Goal: Task Accomplishment & Management: Use online tool/utility

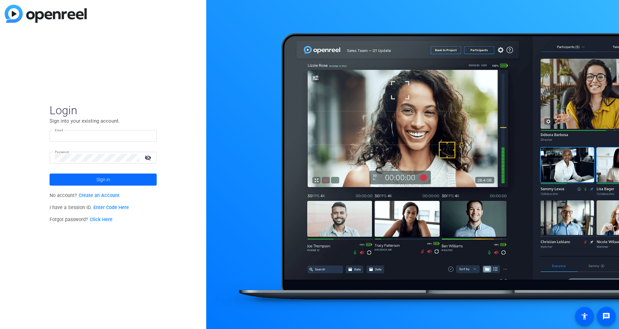
type input "ethane@petaf.org"
click at [104, 174] on span "Sign in" at bounding box center [103, 179] width 14 height 17
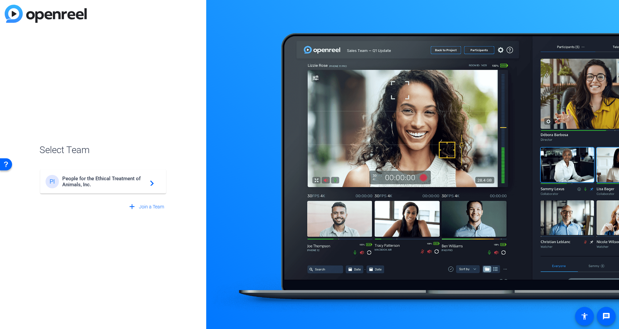
click at [102, 183] on span "People for the Ethical Treatment of Animals, Inc." at bounding box center [104, 181] width 84 height 12
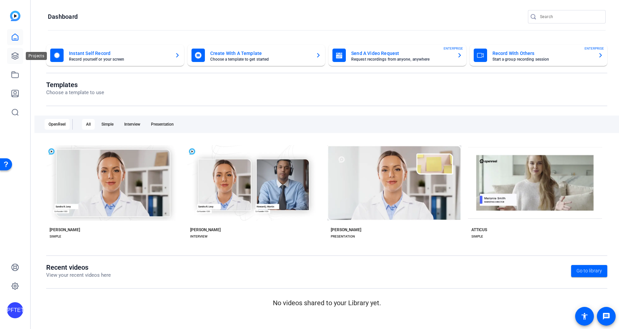
click at [15, 56] on icon at bounding box center [15, 56] width 8 height 8
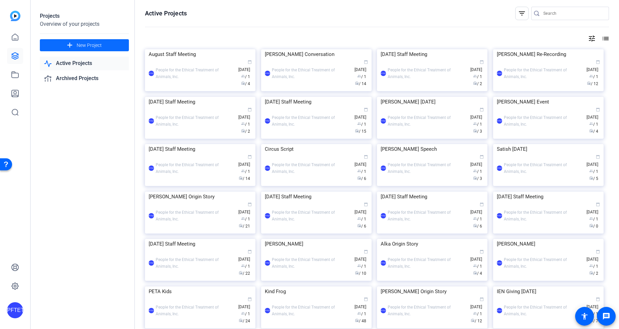
click at [81, 45] on span "New Project" at bounding box center [89, 45] width 25 height 7
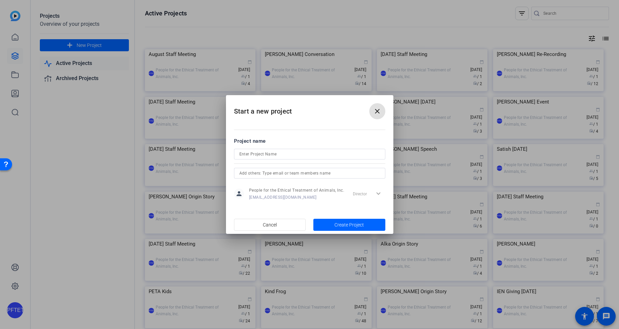
click at [315, 156] on input at bounding box center [309, 154] width 141 height 8
type input "[PERSON_NAME] Speech"
click at [338, 220] on span "button" at bounding box center [349, 224] width 72 height 16
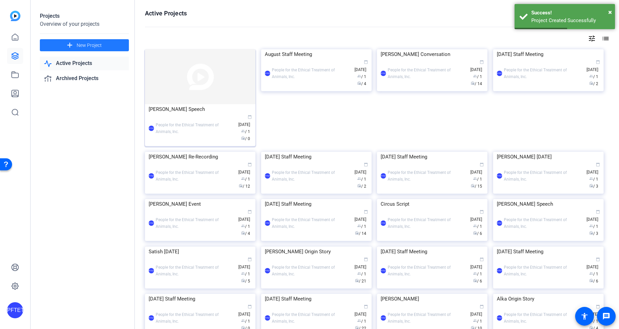
click at [191, 78] on img at bounding box center [200, 76] width 110 height 55
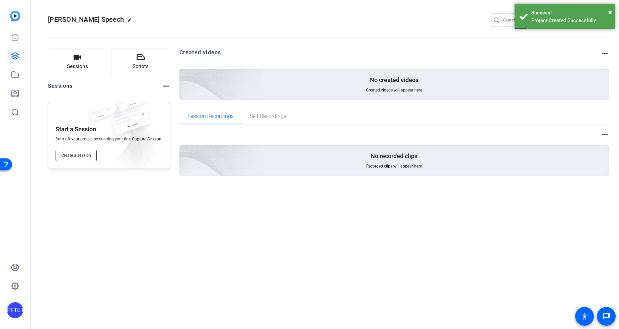
click at [79, 152] on button "Create a session" at bounding box center [76, 155] width 41 height 11
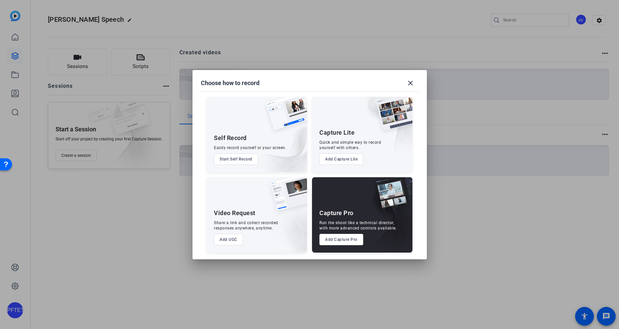
click at [346, 238] on button "Add Capture Pro" at bounding box center [341, 239] width 44 height 11
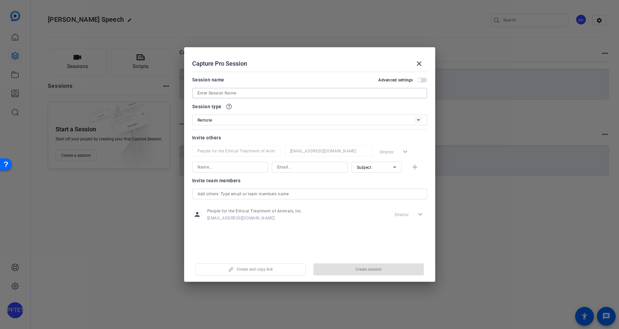
click at [245, 94] on input at bounding box center [309, 93] width 224 height 8
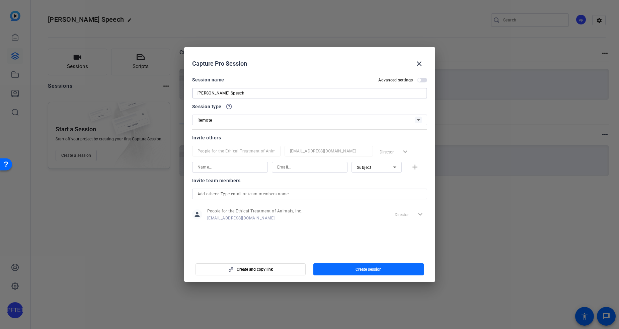
type input "[PERSON_NAME] Speech"
click at [342, 267] on span "button" at bounding box center [368, 269] width 110 height 16
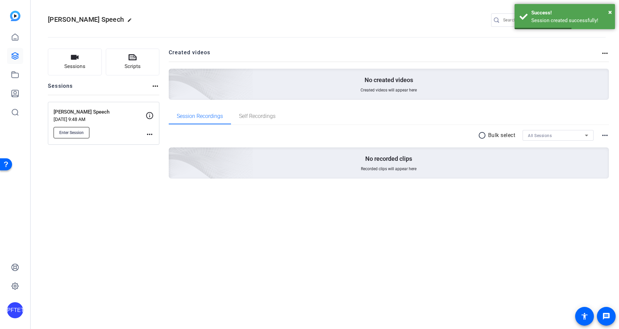
click at [68, 133] on span "Enter Session" at bounding box center [71, 132] width 24 height 5
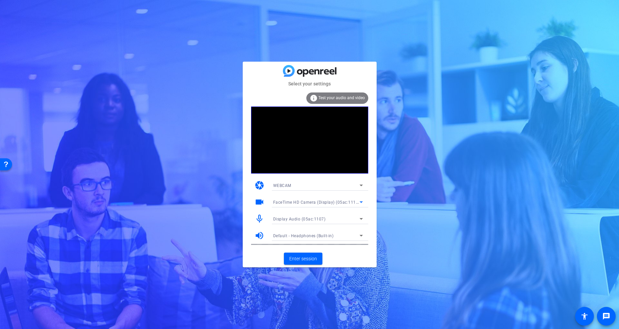
click at [302, 204] on span "FaceTime HD Camera (Display) (05ac:1112)" at bounding box center [316, 201] width 87 height 5
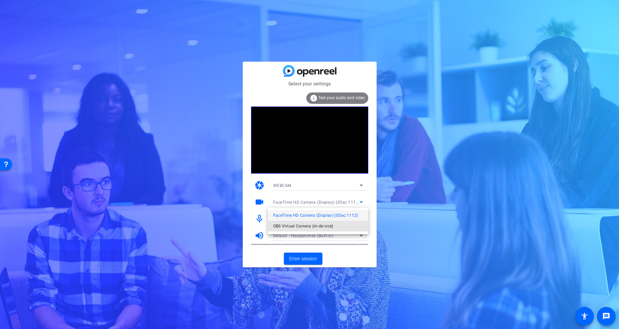
drag, startPoint x: 310, startPoint y: 231, endPoint x: 313, endPoint y: 246, distance: 15.6
click at [310, 231] on mat-option "OBS Virtual Camera (m-de:vice)" at bounding box center [318, 226] width 100 height 11
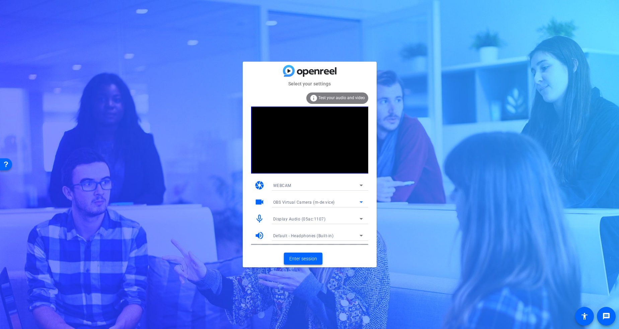
click at [303, 258] on span "Enter session" at bounding box center [303, 258] width 28 height 7
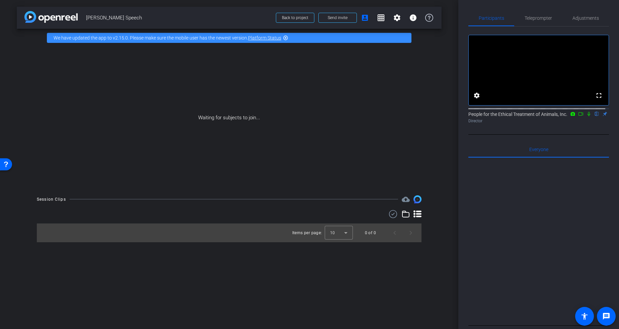
click at [578, 116] on icon at bounding box center [580, 113] width 5 height 5
click at [333, 16] on span "Send invite" at bounding box center [338, 17] width 20 height 5
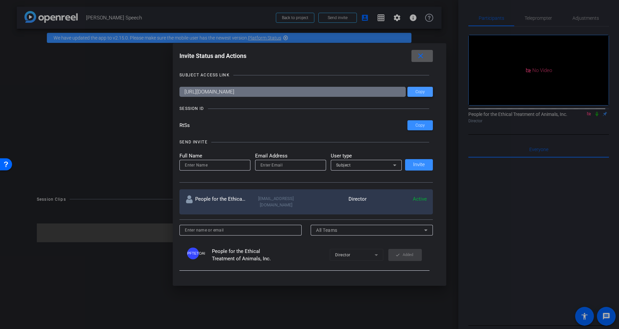
click at [419, 89] on span at bounding box center [419, 92] width 25 height 16
click at [534, 18] on div at bounding box center [309, 164] width 619 height 329
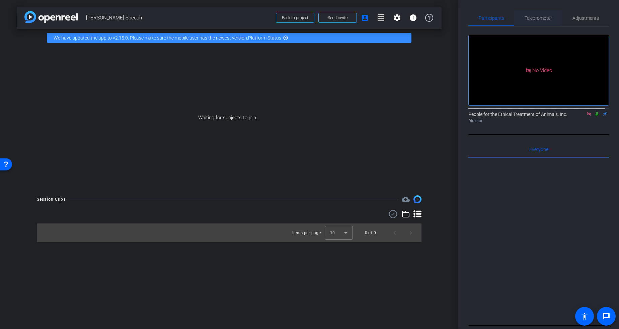
click at [537, 18] on span "Teleprompter" at bounding box center [537, 18] width 27 height 5
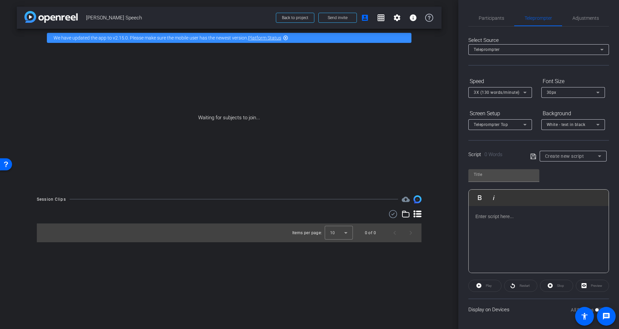
click at [519, 223] on div at bounding box center [538, 239] width 140 height 67
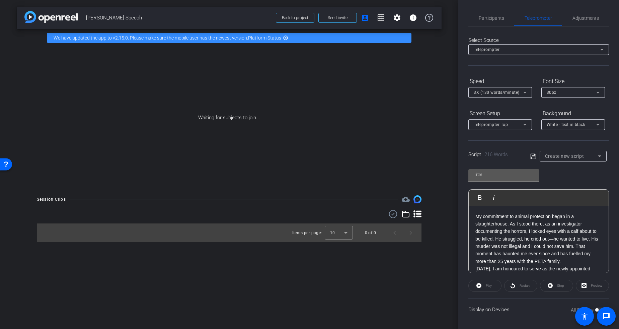
click at [494, 176] on input "text" at bounding box center [503, 174] width 60 height 8
type input "Poorva"
click at [531, 153] on icon at bounding box center [533, 156] width 6 height 8
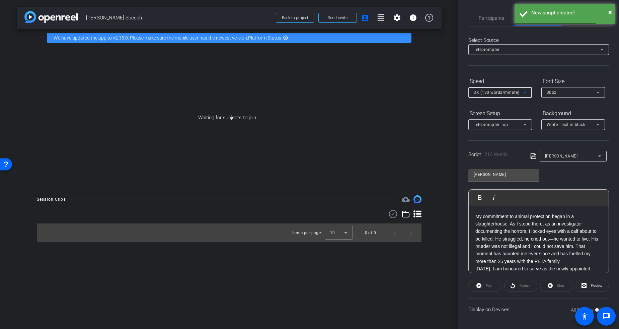
click at [500, 89] on div "3X (130 words/minute)" at bounding box center [498, 92] width 50 height 8
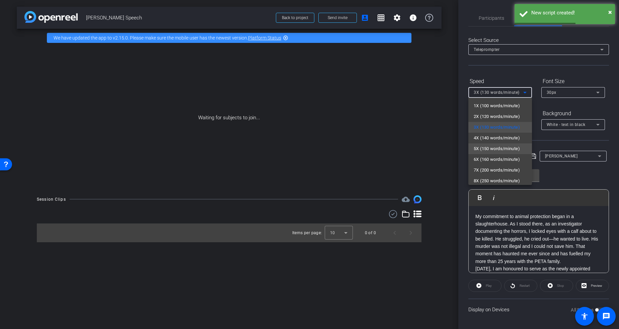
click at [499, 143] on mat-option "5X (150 words/minute)" at bounding box center [500, 148] width 64 height 11
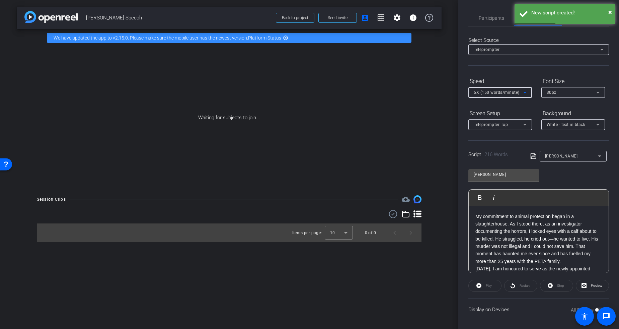
click at [493, 93] on span "5X (150 words/minute)" at bounding box center [496, 92] width 46 height 5
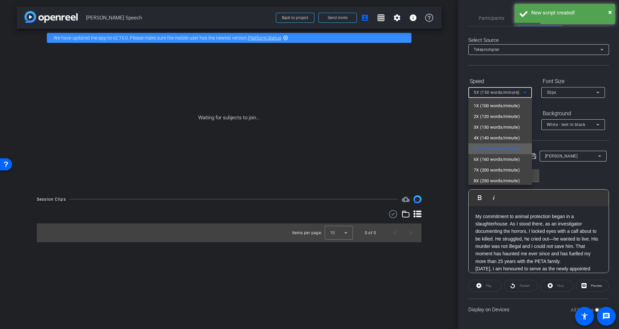
click at [506, 147] on span "5X (150 words/minute)" at bounding box center [496, 149] width 46 height 8
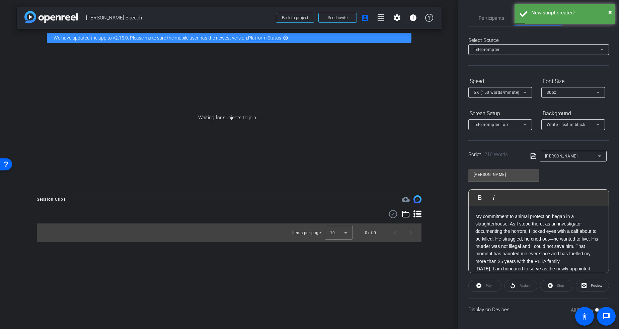
click at [500, 69] on div "Select Source Teleprompter Speed 5X (150 words/minute) Font Size 30px Screen Se…" at bounding box center [538, 172] width 141 height 293
click at [550, 91] on span "30px" at bounding box center [551, 92] width 10 height 5
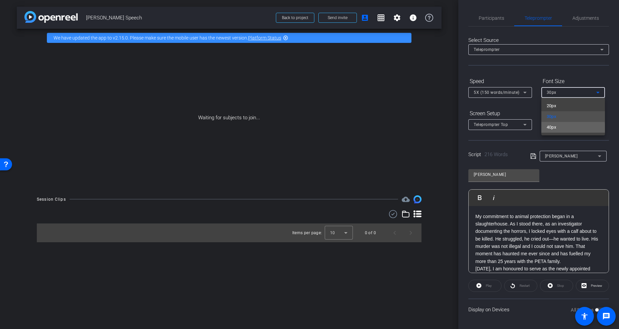
click at [564, 128] on mat-option "40px" at bounding box center [573, 127] width 64 height 11
drag, startPoint x: 526, startPoint y: 64, endPoint x: 527, endPoint y: 87, distance: 22.8
click at [526, 64] on div "Select Source Teleprompter" at bounding box center [538, 50] width 141 height 29
click at [499, 123] on span "Teleprompter Top" at bounding box center [490, 124] width 34 height 5
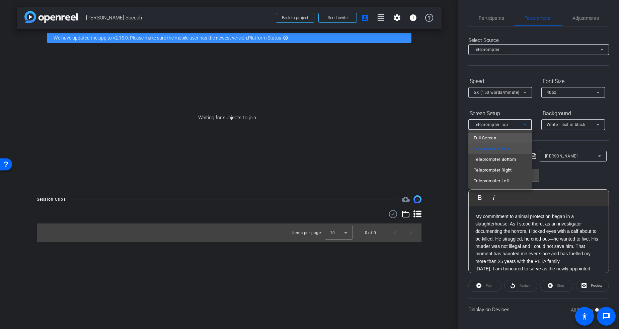
drag, startPoint x: 500, startPoint y: 139, endPoint x: 506, endPoint y: 124, distance: 15.8
click at [500, 139] on mat-option "Full Screen" at bounding box center [500, 138] width 64 height 11
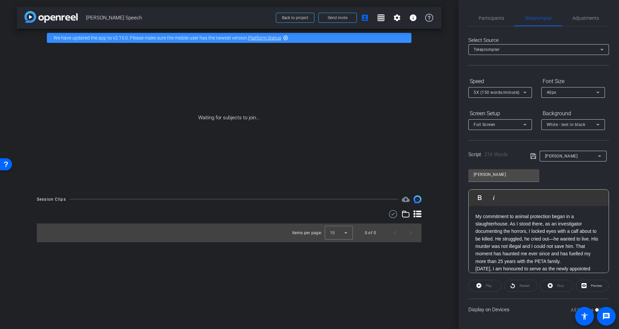
drag, startPoint x: 509, startPoint y: 102, endPoint x: 515, endPoint y: 116, distance: 14.5
click at [509, 103] on div at bounding box center [500, 101] width 64 height 7
drag, startPoint x: 493, startPoint y: 20, endPoint x: 515, endPoint y: 17, distance: 22.6
click at [493, 20] on span "Participants" at bounding box center [491, 18] width 25 height 5
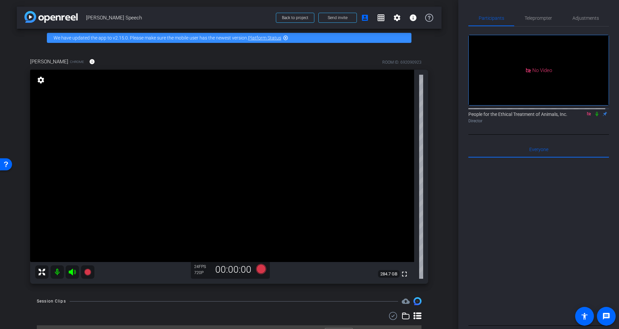
drag, startPoint x: 585, startPoint y: 94, endPoint x: 594, endPoint y: 103, distance: 12.5
click at [586, 111] on icon at bounding box center [588, 113] width 5 height 5
click at [593, 18] on span "Adjustments" at bounding box center [585, 18] width 26 height 5
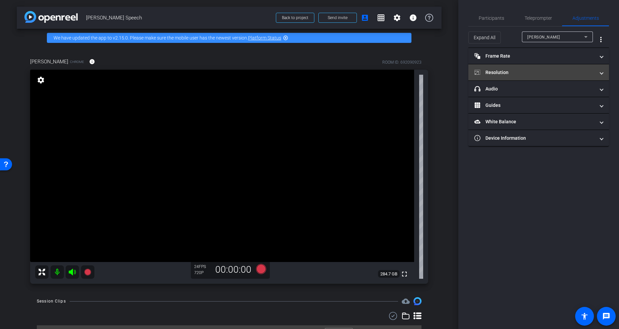
click at [497, 70] on mat-panel-title "Resolution" at bounding box center [534, 72] width 120 height 7
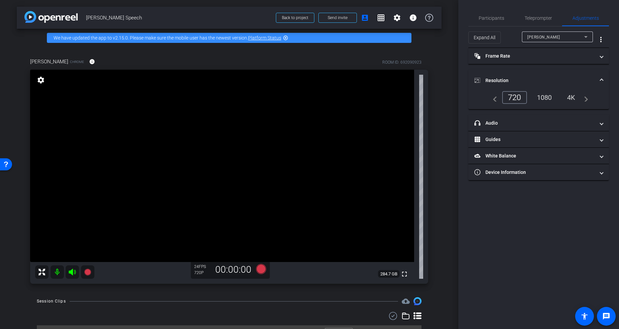
click at [550, 97] on div "1080" at bounding box center [544, 97] width 25 height 11
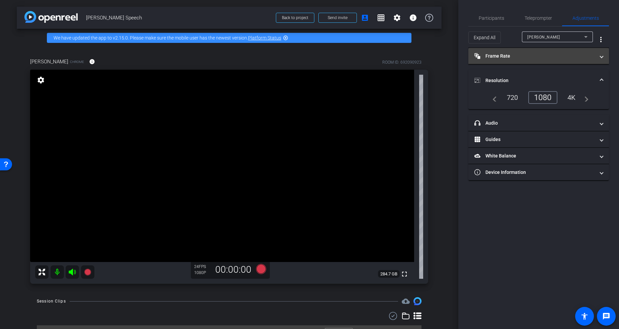
click at [494, 56] on mat-panel-title "Frame Rate Frame Rate" at bounding box center [534, 56] width 120 height 7
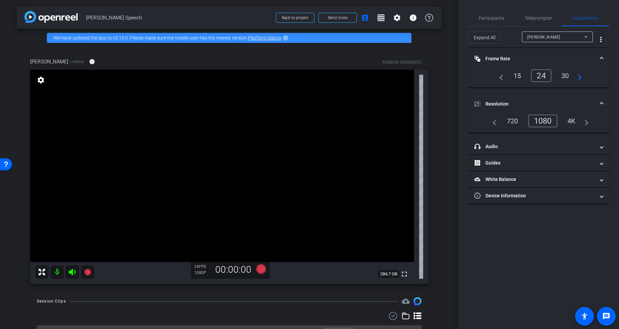
drag, startPoint x: 566, startPoint y: 74, endPoint x: 568, endPoint y: 79, distance: 5.1
click at [566, 74] on div "30" at bounding box center [565, 75] width 18 height 11
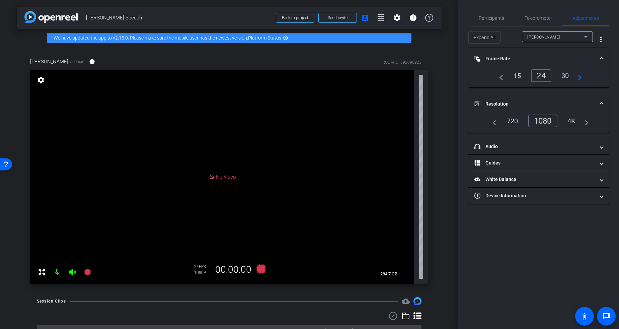
click at [539, 270] on div "Participants Teleprompter Adjustments settings People for the Ethical Treatment…" at bounding box center [538, 164] width 161 height 329
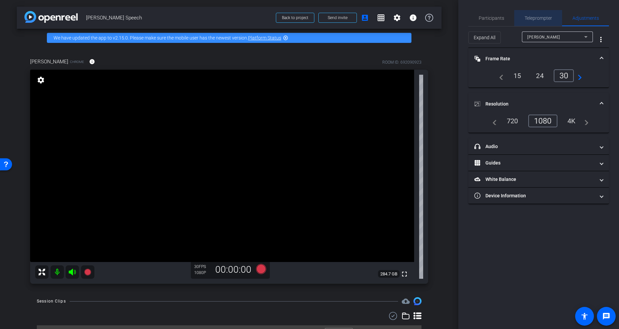
click at [524, 22] on span "Teleprompter" at bounding box center [537, 18] width 27 height 16
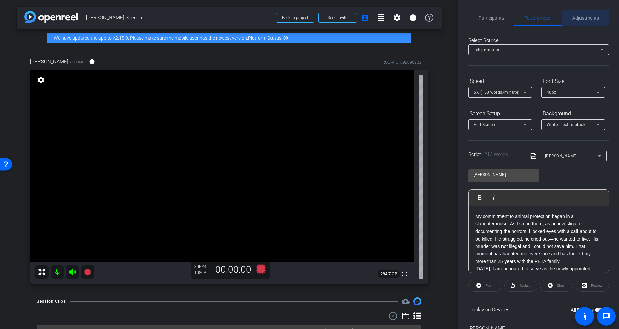
click at [595, 20] on span "Adjustments" at bounding box center [585, 18] width 26 height 5
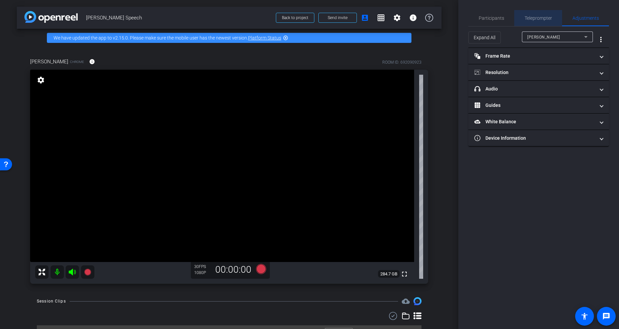
click at [546, 24] on span "Teleprompter" at bounding box center [537, 18] width 27 height 16
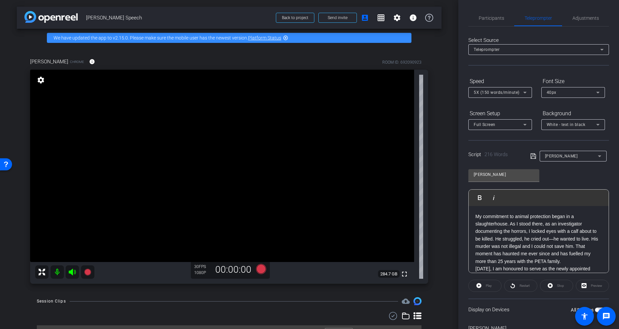
click at [40, 81] on mat-icon "settings" at bounding box center [40, 80] width 9 height 8
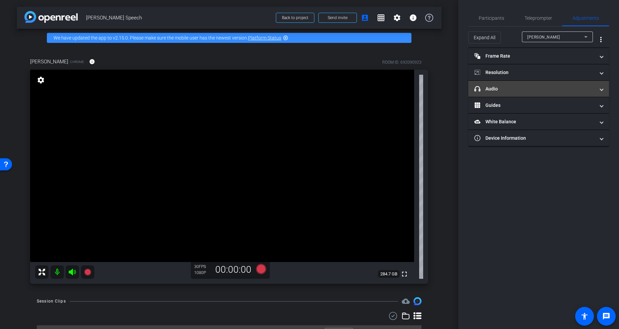
click at [492, 91] on mat-panel-title "headphone icon Audio" at bounding box center [534, 88] width 120 height 7
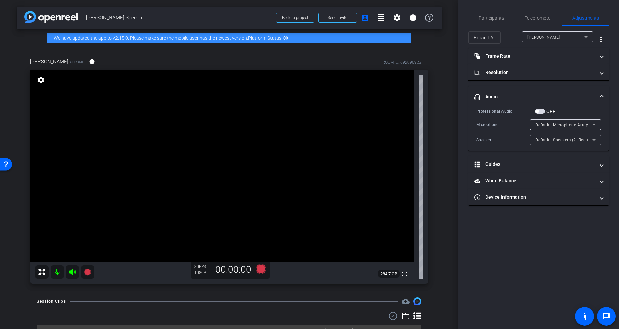
click at [496, 92] on mat-expansion-panel-header "headphone icon Audio" at bounding box center [538, 96] width 141 height 21
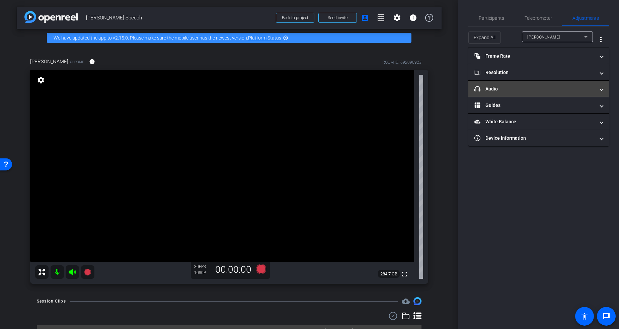
click at [496, 92] on mat-panel-title "headphone icon Audio" at bounding box center [534, 88] width 120 height 7
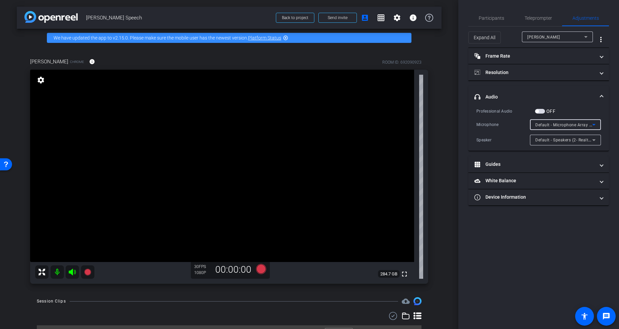
click at [568, 125] on span "Default - Microphone Array (2- Intel® Smart Sound Technology for Digital Microp…" at bounding box center [620, 124] width 171 height 5
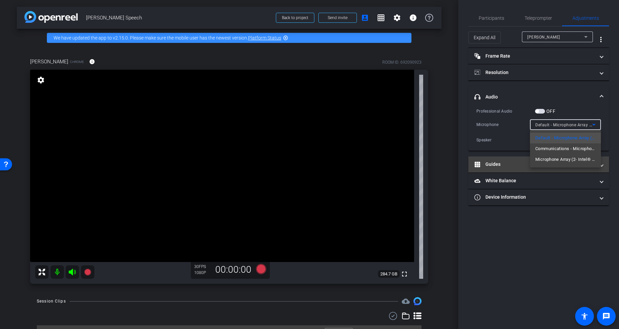
click at [569, 159] on span "Microphone Array (2- Intel® Smart Sound Technology for Digital Microphones)" at bounding box center [565, 159] width 60 height 8
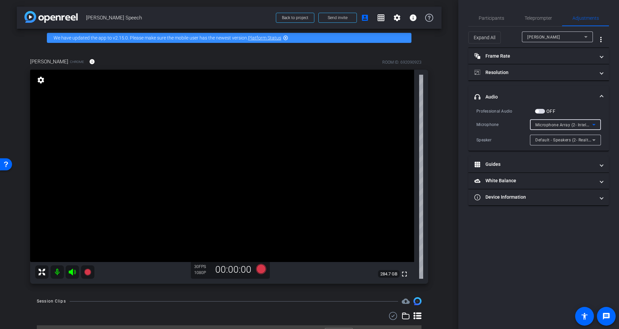
click at [563, 122] on span "Microphone Array (2- Intel® Smart Sound Technology for Digital Microphones)" at bounding box center [611, 124] width 153 height 5
click at [568, 148] on span "Communications - Microphone Array (2- Intel® Smart Sound Technology for Digital…" at bounding box center [565, 149] width 60 height 8
click at [543, 111] on span "button" at bounding box center [540, 111] width 10 height 5
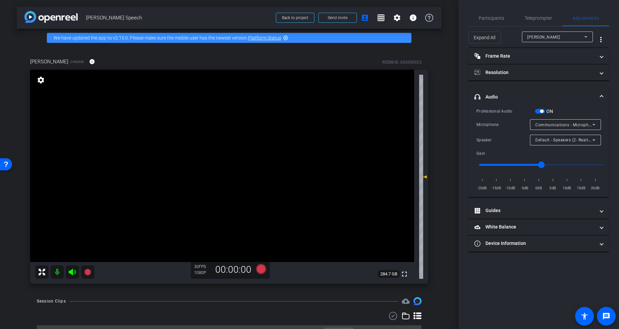
click at [557, 5] on div "Participants Teleprompter Adjustments settings People for the Ethical Treatment…" at bounding box center [538, 164] width 161 height 329
click at [535, 20] on span "Teleprompter" at bounding box center [537, 18] width 27 height 5
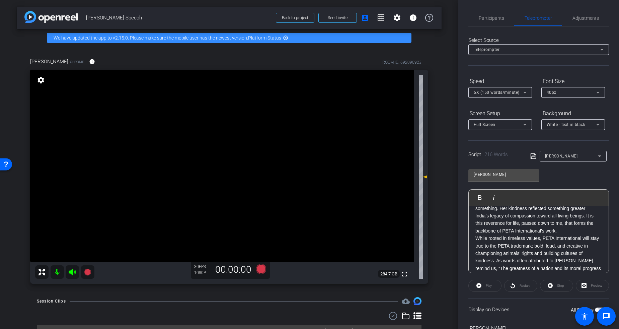
scroll to position [125, 0]
click at [596, 309] on span "button" at bounding box center [600, 309] width 10 height 5
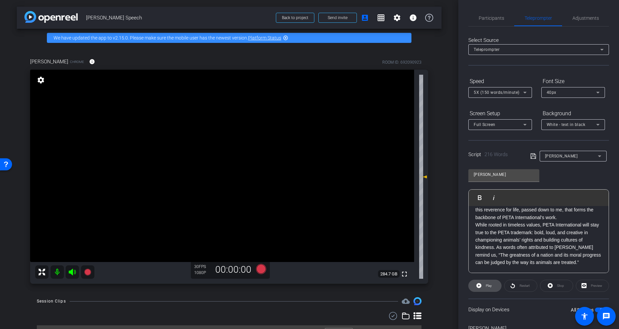
drag, startPoint x: 490, startPoint y: 285, endPoint x: 493, endPoint y: 283, distance: 3.9
click at [490, 285] on span "Play" at bounding box center [489, 285] width 6 height 4
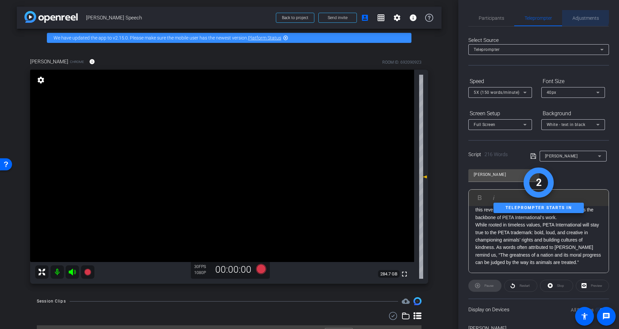
drag, startPoint x: 580, startPoint y: 15, endPoint x: 583, endPoint y: 22, distance: 7.6
click at [580, 16] on span "Adjustments" at bounding box center [585, 18] width 26 height 5
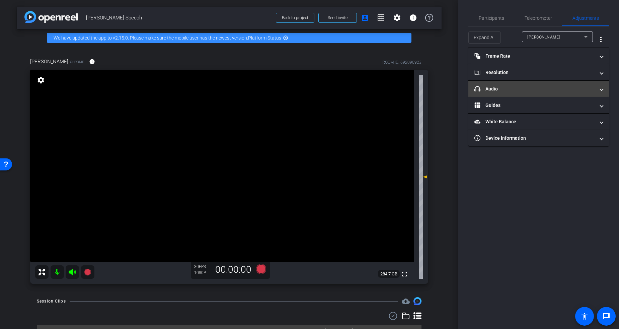
drag, startPoint x: 498, startPoint y: 84, endPoint x: 503, endPoint y: 89, distance: 6.9
click at [498, 84] on mat-expansion-panel-header "headphone icon Audio" at bounding box center [538, 89] width 141 height 16
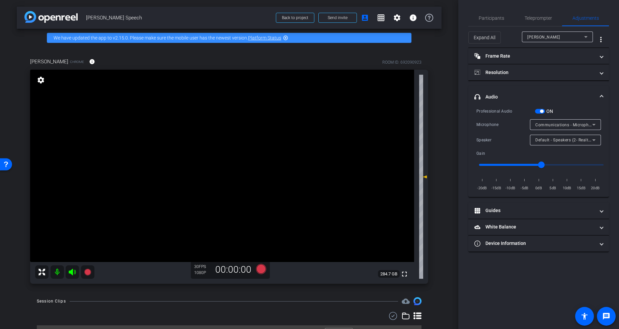
click at [572, 126] on span "Communications - Microphone Array (2- Intel® Smart Sound Technology for Digital…" at bounding box center [630, 124] width 190 height 5
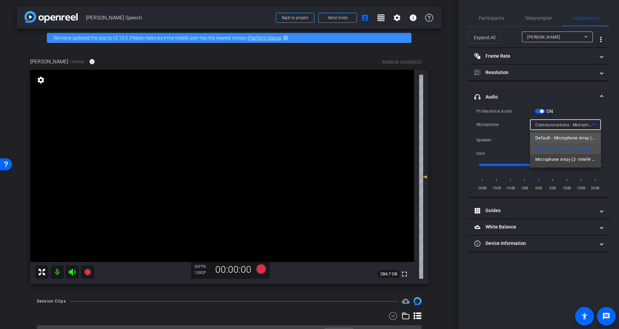
drag, startPoint x: 569, startPoint y: 135, endPoint x: 517, endPoint y: 141, distance: 52.9
click at [569, 135] on span "Default - Microphone Array (2- Intel® Smart Sound Technology for Digital Microp…" at bounding box center [565, 138] width 60 height 8
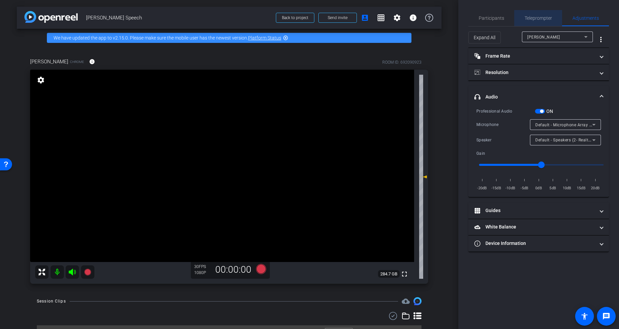
click at [534, 21] on span "Teleprompter" at bounding box center [537, 18] width 27 height 16
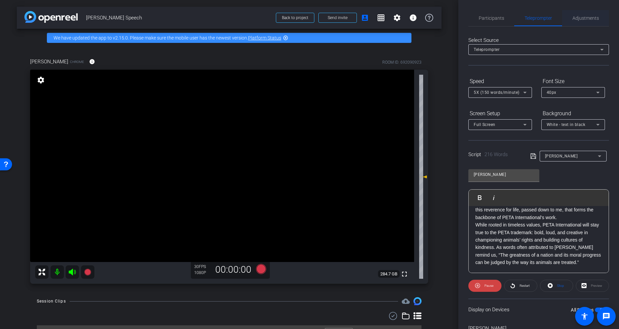
click at [585, 20] on span "Adjustments" at bounding box center [585, 18] width 26 height 5
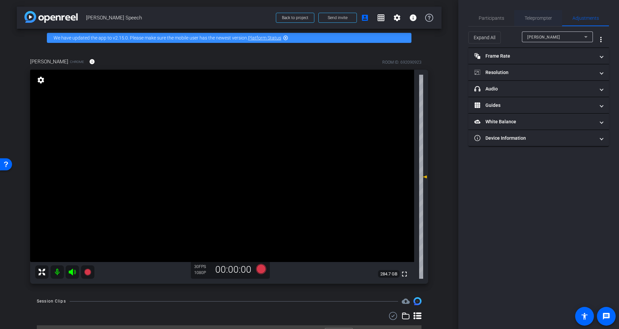
click at [536, 19] on span "Teleprompter" at bounding box center [537, 18] width 27 height 5
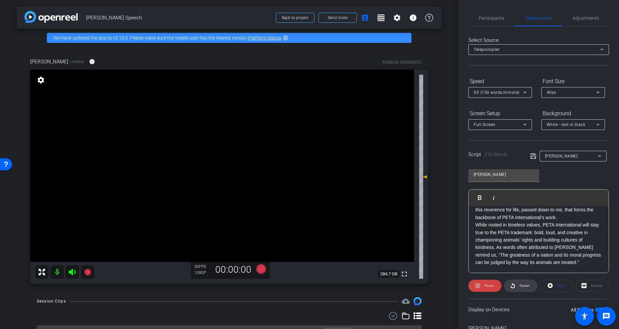
drag, startPoint x: 522, startPoint y: 287, endPoint x: 542, endPoint y: 266, distance: 28.4
click at [522, 287] on span "Restart" at bounding box center [524, 285] width 12 height 9
click at [582, 17] on span "Adjustments" at bounding box center [585, 18] width 26 height 5
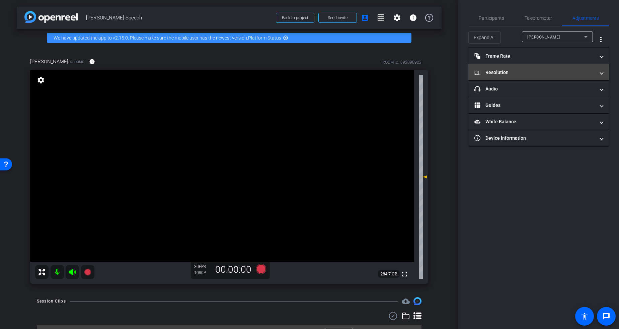
click at [502, 71] on mat-panel-title "Resolution" at bounding box center [534, 72] width 120 height 7
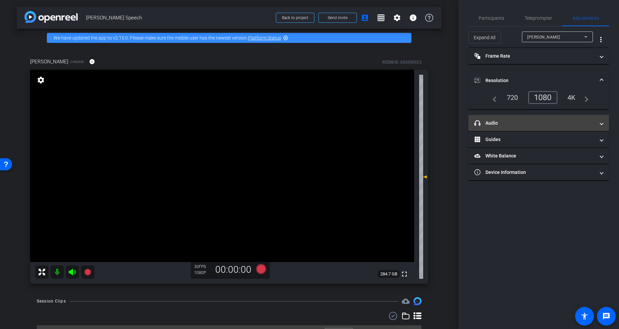
drag, startPoint x: 495, startPoint y: 124, endPoint x: 530, endPoint y: 123, distance: 34.8
click at [495, 124] on mat-panel-title "headphone icon Audio" at bounding box center [534, 122] width 120 height 7
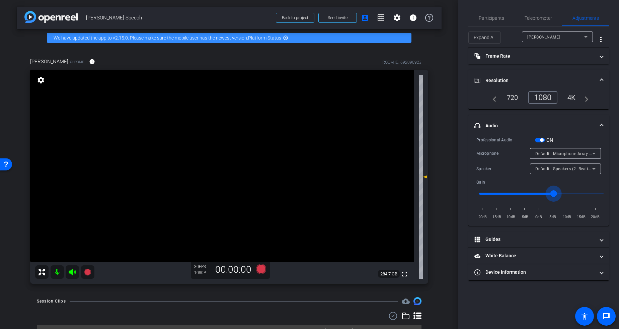
type input "1.2"
click at [552, 192] on input "range" at bounding box center [541, 193] width 139 height 15
click at [576, 147] on div "Professional Audio ON Microphone Default - Microphone Array (2- Intel® Smart So…" at bounding box center [538, 178] width 124 height 84
click at [578, 152] on span "Default - Microphone Array (2- Intel® Smart Sound Technology for Digital Microp…" at bounding box center [620, 153] width 171 height 5
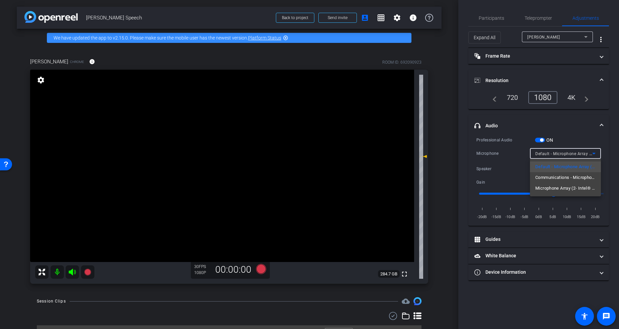
click at [570, 188] on span "Microphone Array (2- Intel® Smart Sound Technology for Digital Microphones)" at bounding box center [565, 188] width 60 height 8
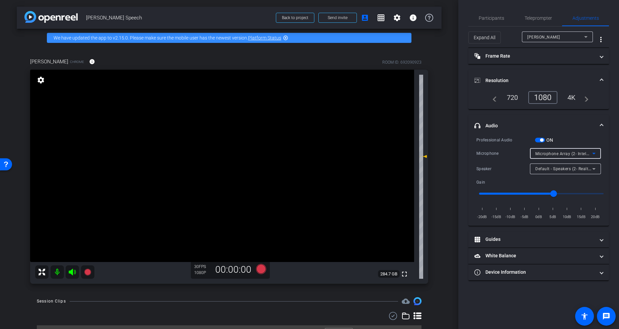
click at [569, 152] on span "Microphone Array (2- Intel® Smart Sound Technology for Digital Microphones)" at bounding box center [611, 153] width 153 height 5
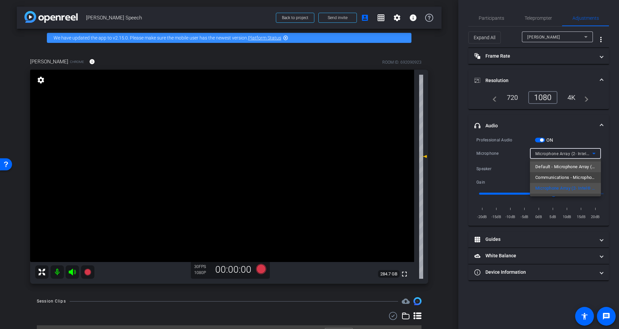
click at [567, 164] on span "Default - Microphone Array (2- Intel® Smart Sound Technology for Digital Microp…" at bounding box center [565, 167] width 60 height 8
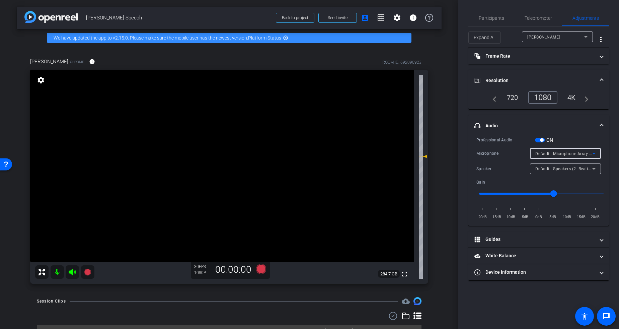
click at [565, 154] on span "Default - Microphone Array (2- Intel® Smart Sound Technology for Digital Microp…" at bounding box center [620, 153] width 171 height 5
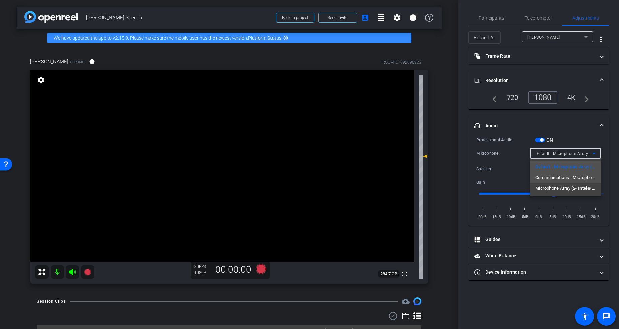
click at [563, 180] on span "Communications - Microphone Array (2- Intel® Smart Sound Technology for Digital…" at bounding box center [565, 177] width 60 height 8
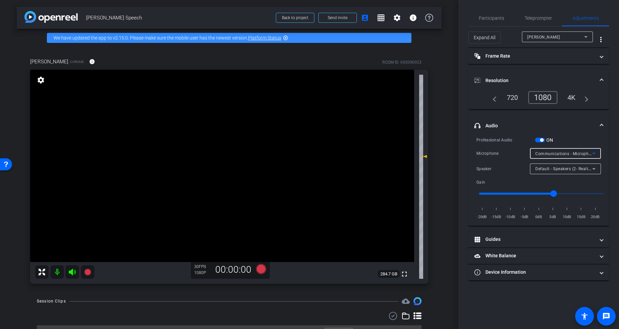
click at [565, 154] on span "Communications - Microphone Array (2- Intel® Smart Sound Technology for Digital…" at bounding box center [630, 153] width 190 height 5
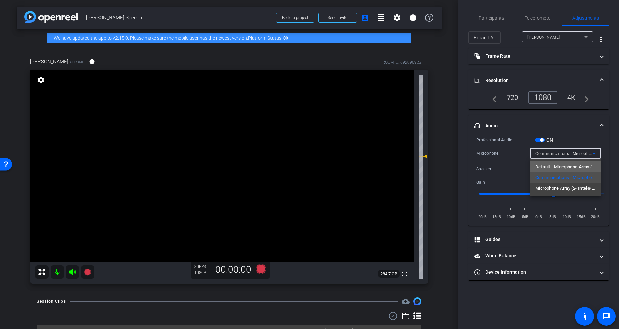
click at [565, 165] on span "Default - Microphone Array (2- Intel® Smart Sound Technology for Digital Microp…" at bounding box center [565, 167] width 60 height 8
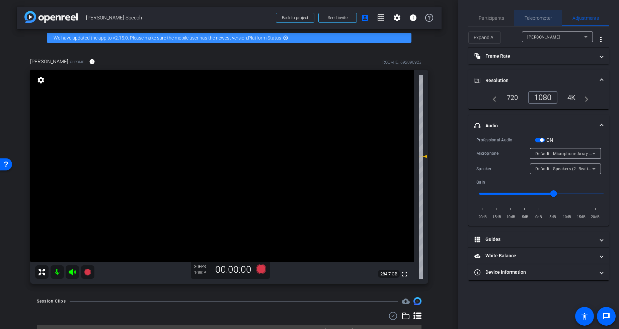
click at [536, 14] on span "Teleprompter" at bounding box center [537, 18] width 27 height 16
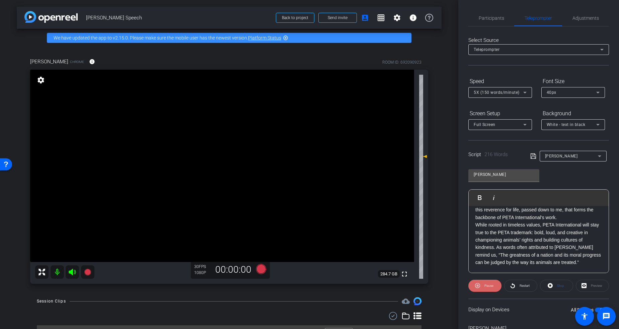
click at [489, 286] on span "Pause" at bounding box center [488, 285] width 9 height 4
click at [486, 20] on span "Participants" at bounding box center [491, 18] width 25 height 5
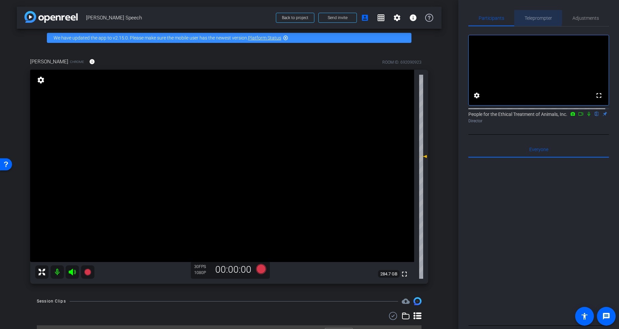
click at [529, 17] on span "Teleprompter" at bounding box center [537, 18] width 27 height 5
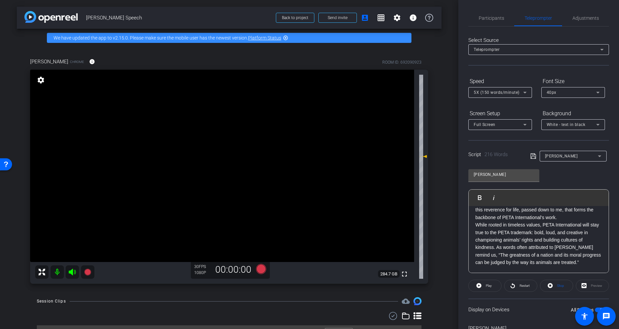
drag, startPoint x: 445, startPoint y: 63, endPoint x: 446, endPoint y: 68, distance: 5.1
click at [445, 63] on div "arrow_back Poorva Speech Back to project Send invite account_box grid_on settin…" at bounding box center [229, 164] width 458 height 329
click at [447, 72] on div "arrow_back Poorva Speech Back to project Send invite account_box grid_on settin…" at bounding box center [229, 164] width 458 height 329
drag, startPoint x: 487, startPoint y: 285, endPoint x: 491, endPoint y: 287, distance: 4.5
click at [487, 286] on span "Play" at bounding box center [489, 285] width 6 height 4
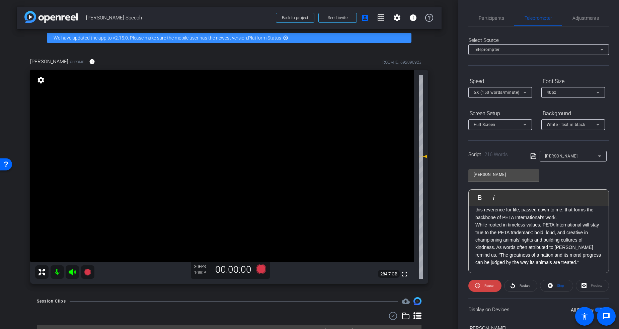
click at [514, 299] on div "Display on Devices All Devices" at bounding box center [538, 309] width 141 height 22
drag, startPoint x: 517, startPoint y: 288, endPoint x: 532, endPoint y: 308, distance: 24.8
click at [518, 288] on span "Restart" at bounding box center [524, 285] width 12 height 9
click at [484, 282] on span "Pause" at bounding box center [488, 285] width 11 height 9
click at [575, 175] on div "Poorva Play Play from this location Play Selected Play and display the selected…" at bounding box center [538, 218] width 141 height 109
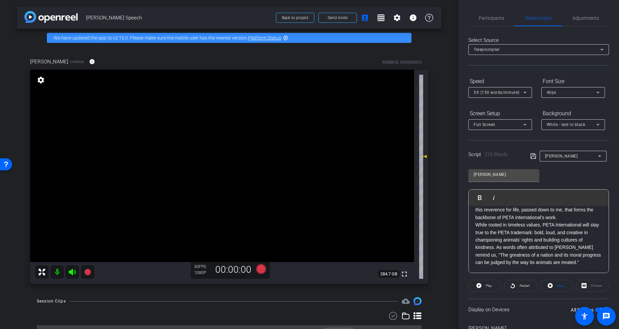
click at [515, 299] on div "Display on Devices All Devices" at bounding box center [538, 309] width 141 height 22
click at [442, 237] on div "arrow_back Poorva Speech Back to project Send invite account_box grid_on settin…" at bounding box center [229, 164] width 458 height 329
click at [440, 240] on div "arrow_back Poorva Speech Back to project Send invite account_box grid_on settin…" at bounding box center [229, 164] width 458 height 329
click at [437, 234] on div "Poorva Chrome info ROOM ID: 692090923 fullscreen settings 284.7 GB 30 FPS 1080P…" at bounding box center [229, 168] width 425 height 243
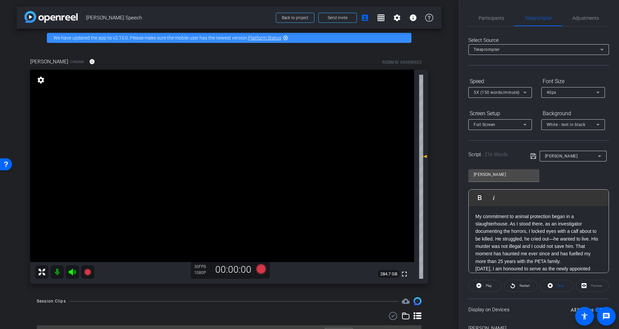
click at [439, 236] on div "arrow_back Poorva Speech Back to project Send invite account_box grid_on settin…" at bounding box center [229, 164] width 458 height 329
drag, startPoint x: 498, startPoint y: 18, endPoint x: 514, endPoint y: 16, distance: 16.2
click at [498, 19] on span "Participants" at bounding box center [491, 18] width 25 height 5
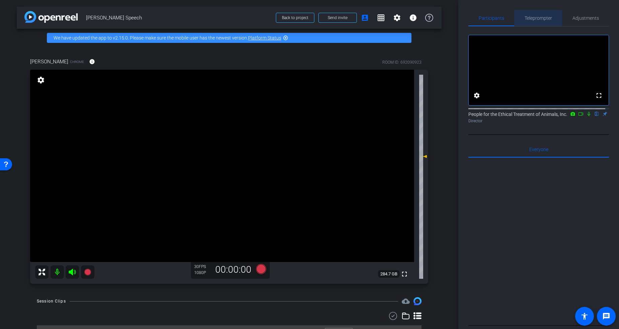
click at [538, 20] on span "Teleprompter" at bounding box center [537, 18] width 27 height 5
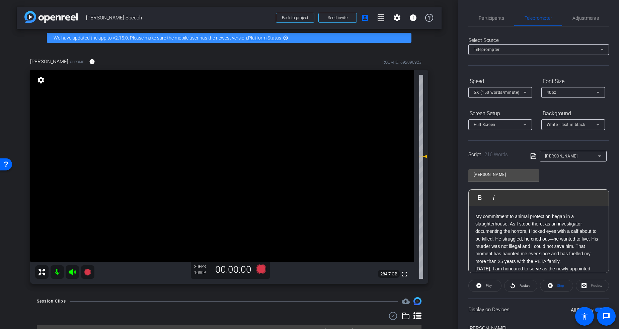
click at [439, 210] on div "arrow_back Poorva Speech Back to project Send invite account_box grid_on settin…" at bounding box center [229, 164] width 458 height 329
click at [438, 138] on div "arrow_back Poorva Speech Back to project Send invite account_box grid_on settin…" at bounding box center [229, 164] width 458 height 329
click at [438, 137] on div "arrow_back Poorva Speech Back to project Send invite account_box grid_on settin…" at bounding box center [229, 164] width 458 height 329
drag, startPoint x: 433, startPoint y: 124, endPoint x: 430, endPoint y: 112, distance: 12.7
click at [433, 124] on div "Poorva Chrome info ROOM ID: 692090923 fullscreen settings 284.7 GB 30 FPS 1080P…" at bounding box center [229, 168] width 425 height 243
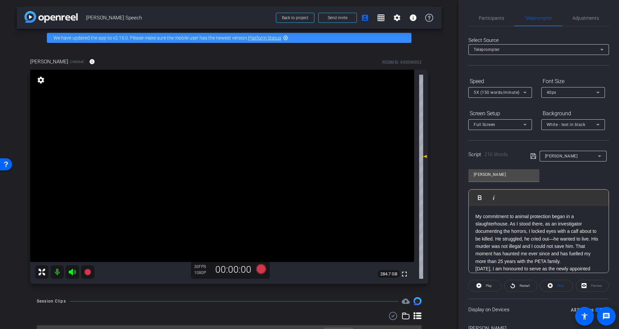
click at [438, 55] on div "arrow_back Poorva Speech Back to project Send invite account_box grid_on settin…" at bounding box center [229, 164] width 458 height 329
click at [440, 57] on div "arrow_back Poorva Speech Back to project Send invite account_box grid_on settin…" at bounding box center [229, 164] width 458 height 329
click at [443, 166] on div "arrow_back Poorva Speech Back to project Send invite account_box grid_on settin…" at bounding box center [229, 164] width 458 height 329
click at [438, 48] on div "arrow_back Poorva Speech Back to project Send invite account_box grid_on settin…" at bounding box center [229, 164] width 458 height 329
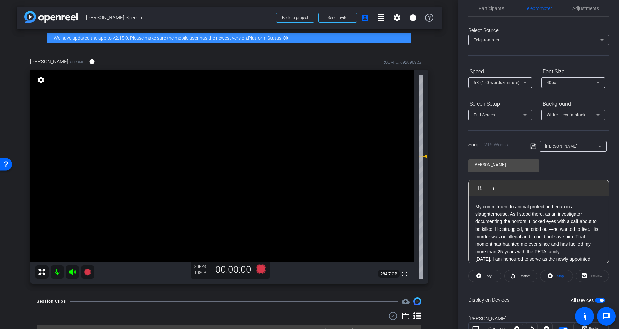
click at [440, 206] on div "arrow_back Poorva Speech Back to project Send invite account_box grid_on settin…" at bounding box center [229, 164] width 458 height 329
click at [441, 255] on div "arrow_back Poorva Speech Back to project Send invite account_box grid_on settin…" at bounding box center [229, 164] width 458 height 329
click at [409, 18] on mat-icon "info" at bounding box center [413, 18] width 8 height 8
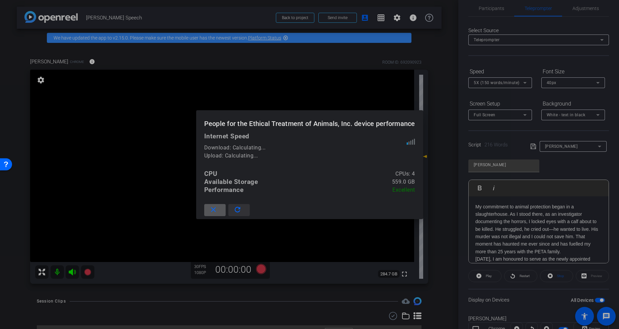
click at [237, 209] on mat-icon "refresh" at bounding box center [237, 209] width 8 height 8
click at [209, 212] on mat-icon "close" at bounding box center [213, 209] width 8 height 8
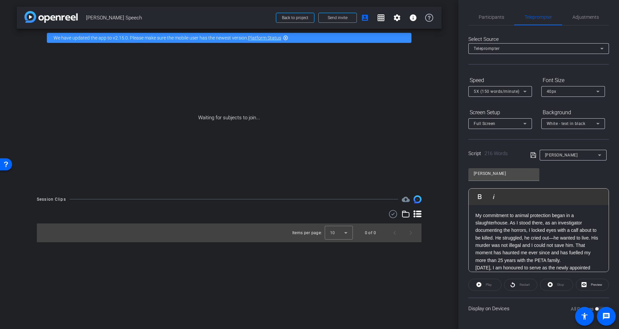
scroll to position [1, 0]
drag, startPoint x: 502, startPoint y: 14, endPoint x: 464, endPoint y: 24, distance: 39.6
click at [502, 15] on span "Participants" at bounding box center [491, 17] width 25 height 5
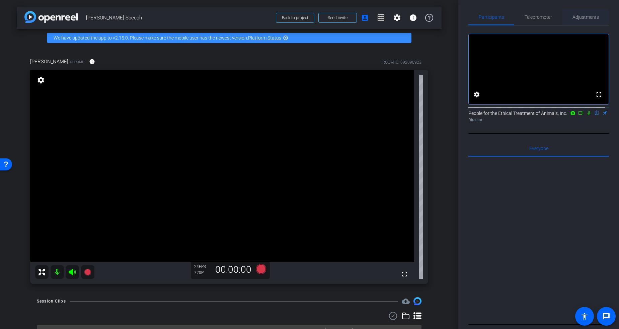
click at [586, 17] on span "Adjustments" at bounding box center [585, 17] width 26 height 5
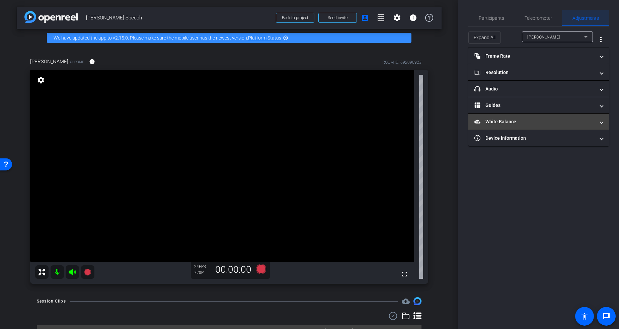
scroll to position [0, 0]
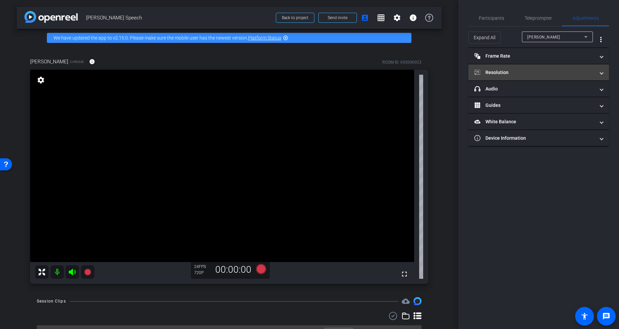
click at [499, 73] on mat-panel-title "Resolution" at bounding box center [534, 72] width 120 height 7
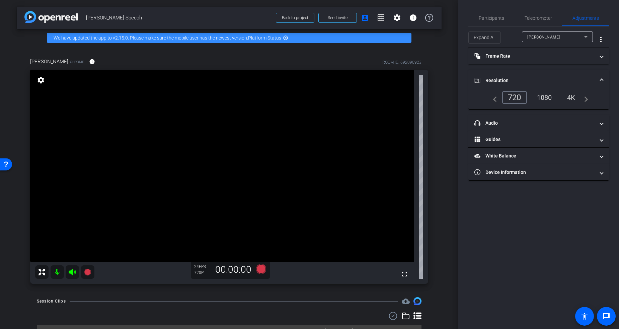
click at [541, 100] on div "1080" at bounding box center [544, 97] width 25 height 11
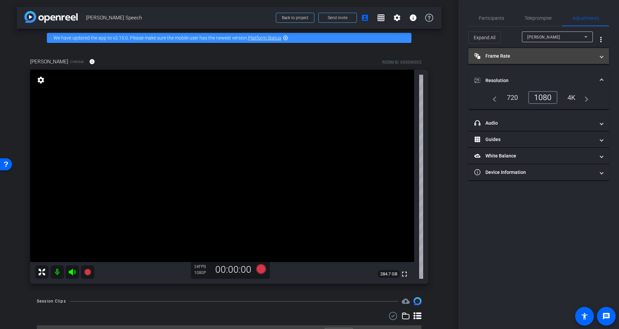
click at [504, 58] on mat-panel-title "Frame Rate Frame Rate" at bounding box center [534, 56] width 120 height 7
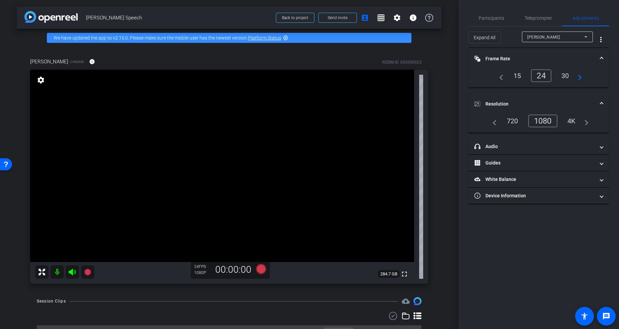
click at [563, 77] on div "30" at bounding box center [565, 75] width 18 height 11
click at [440, 230] on div "arrow_back Poorva Speech Back to project Send invite account_box grid_on settin…" at bounding box center [229, 164] width 458 height 329
drag, startPoint x: 483, startPoint y: 20, endPoint x: 486, endPoint y: 23, distance: 4.7
click at [483, 20] on span "Participants" at bounding box center [491, 18] width 25 height 5
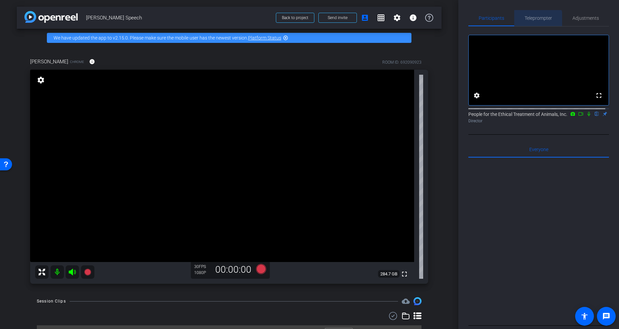
drag, startPoint x: 534, startPoint y: 22, endPoint x: 537, endPoint y: 25, distance: 4.3
click at [534, 22] on span "Teleprompter" at bounding box center [537, 18] width 27 height 16
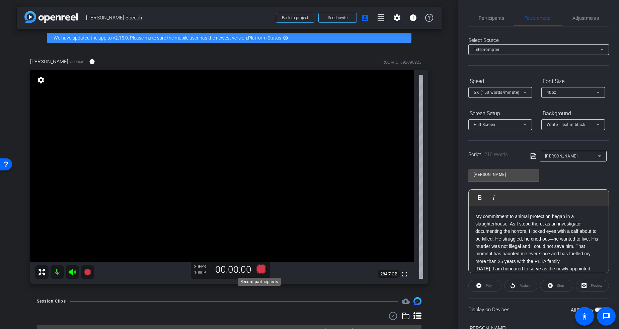
click at [262, 266] on icon at bounding box center [261, 269] width 10 height 10
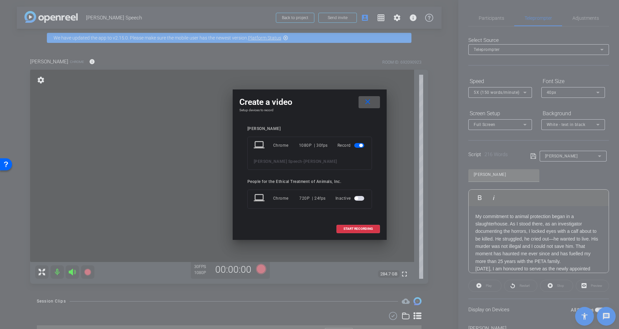
drag, startPoint x: 375, startPoint y: 101, endPoint x: 376, endPoint y: 105, distance: 3.7
click at [375, 102] on span at bounding box center [368, 102] width 21 height 16
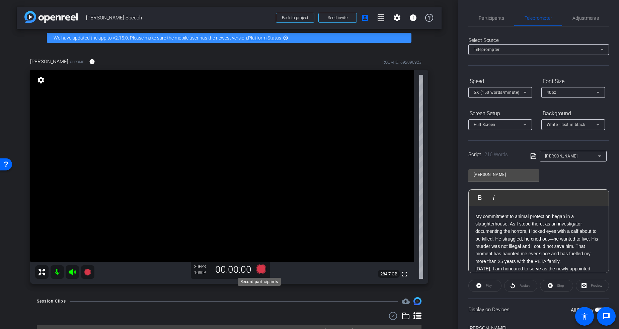
click at [262, 271] on icon at bounding box center [261, 269] width 10 height 10
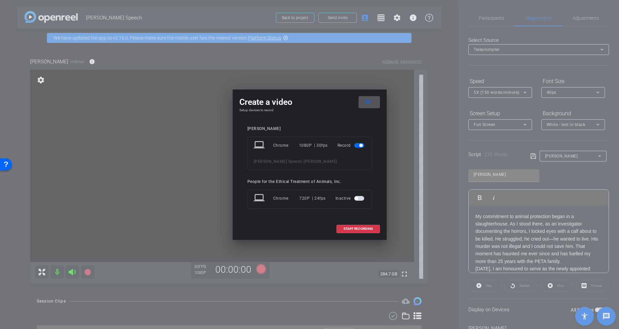
drag, startPoint x: 353, startPoint y: 231, endPoint x: 382, endPoint y: 225, distance: 30.0
click at [353, 231] on span at bounding box center [358, 229] width 43 height 16
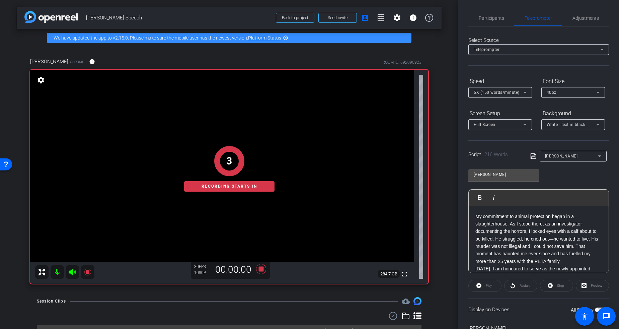
click at [444, 208] on div "arrow_back Poorva Speech Back to project Send invite account_box grid_on settin…" at bounding box center [229, 164] width 458 height 329
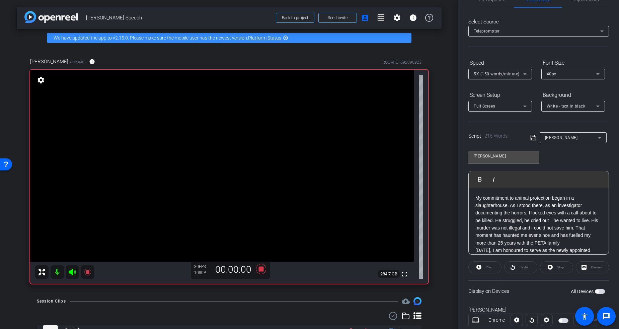
scroll to position [37, 0]
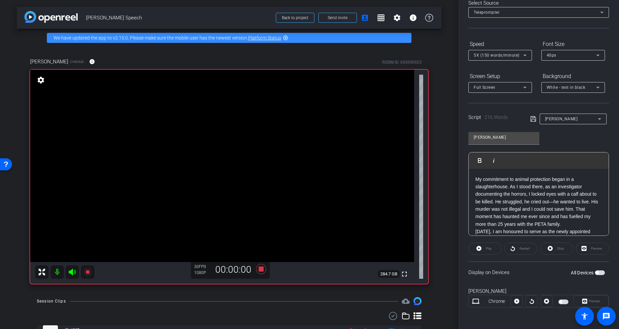
click at [596, 272] on span "button" at bounding box center [600, 272] width 10 height 5
click at [486, 249] on span "Play" at bounding box center [489, 248] width 6 height 4
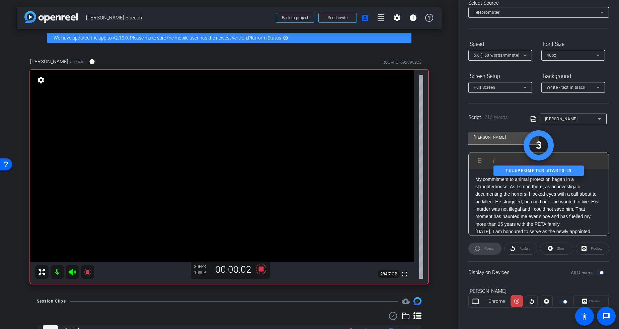
click at [528, 263] on div "Display on Devices All Devices" at bounding box center [538, 272] width 141 height 22
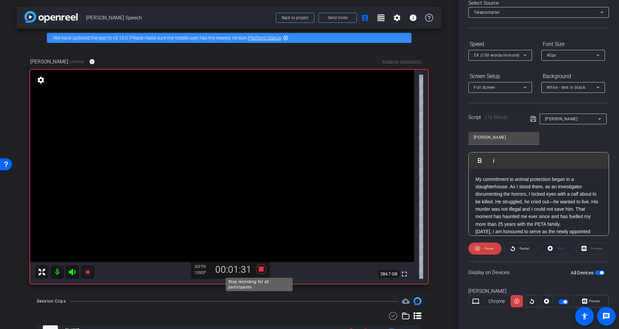
click at [257, 268] on icon at bounding box center [261, 269] width 10 height 10
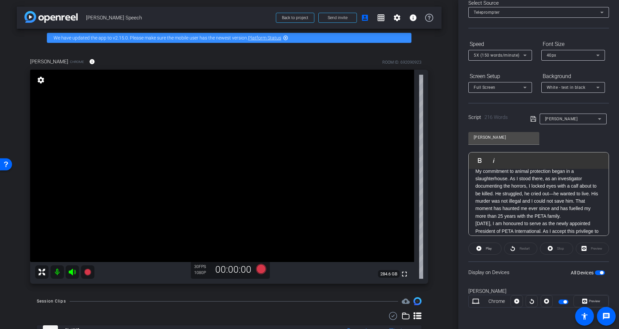
scroll to position [0, 0]
click at [257, 268] on icon at bounding box center [261, 269] width 10 height 10
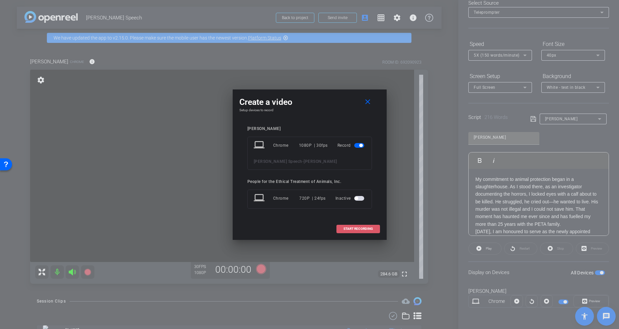
drag, startPoint x: 360, startPoint y: 226, endPoint x: 374, endPoint y: 225, distance: 14.5
click at [360, 227] on span "START RECORDING" at bounding box center [357, 228] width 29 height 3
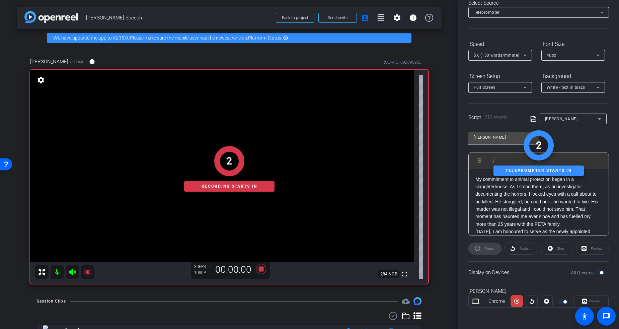
click at [527, 272] on div "Display on Devices All Devices" at bounding box center [538, 272] width 141 height 22
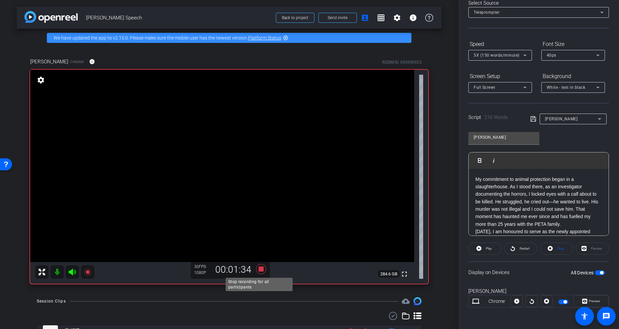
click at [257, 268] on icon at bounding box center [261, 269] width 10 height 10
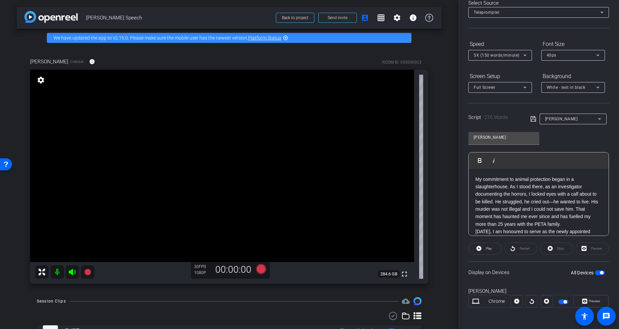
click at [319, 290] on div "Poorva Chrome info ROOM ID: 692090923 fullscreen settings 284.6 GB 30 FPS 1080P…" at bounding box center [229, 168] width 425 height 243
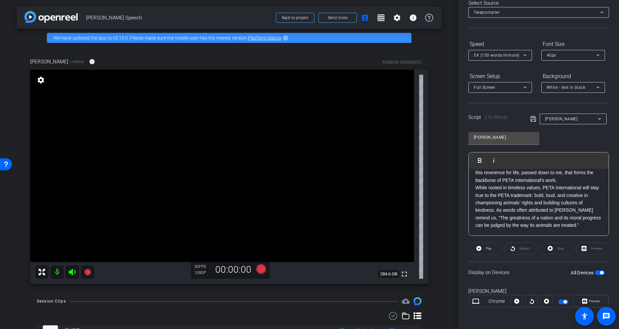
click at [445, 224] on div "arrow_back Poorva Speech Back to project Send invite account_box grid_on settin…" at bounding box center [229, 164] width 458 height 329
click at [438, 216] on div "arrow_back Poorva Speech Back to project Send invite account_box grid_on settin…" at bounding box center [229, 164] width 458 height 329
click at [259, 268] on icon at bounding box center [261, 269] width 10 height 10
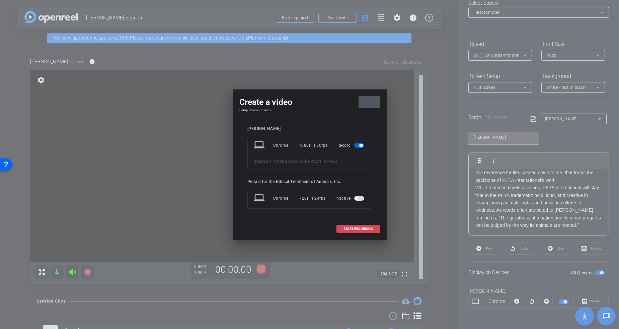
click at [358, 227] on span "START RECORDING" at bounding box center [357, 228] width 29 height 3
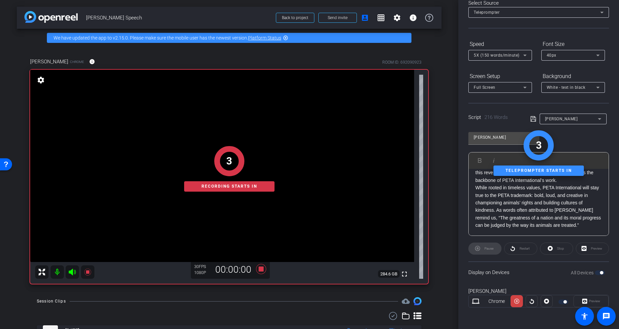
click at [441, 210] on div "arrow_back Poorva Speech Back to project Send invite account_box grid_on settin…" at bounding box center [229, 164] width 458 height 329
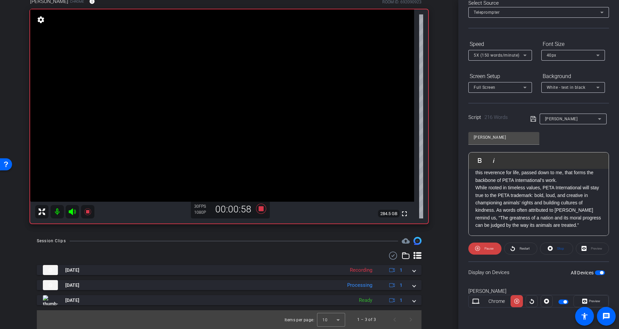
scroll to position [0, 0]
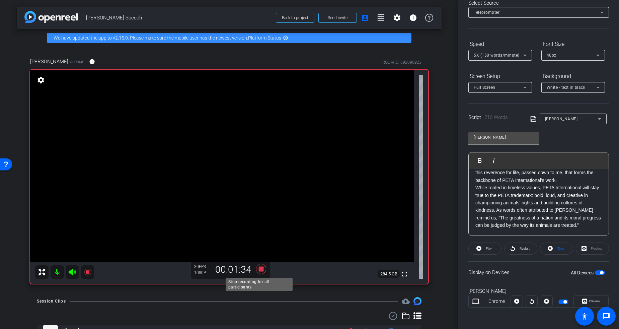
click at [260, 270] on icon at bounding box center [261, 269] width 10 height 10
click at [445, 254] on div "arrow_back Poorva Speech Back to project Send invite account_box grid_on settin…" at bounding box center [229, 164] width 458 height 329
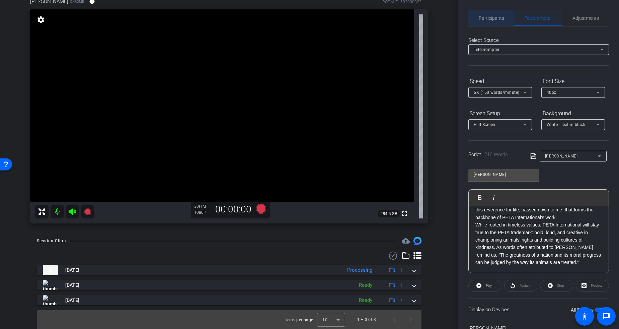
drag, startPoint x: 488, startPoint y: 13, endPoint x: 513, endPoint y: 21, distance: 26.2
click at [488, 13] on span "Participants" at bounding box center [491, 18] width 25 height 16
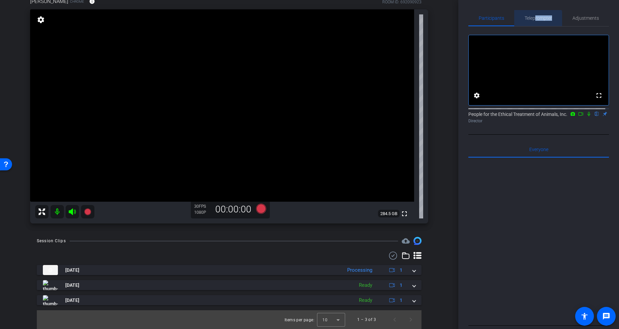
click at [532, 21] on span "Teleprompter" at bounding box center [537, 18] width 27 height 16
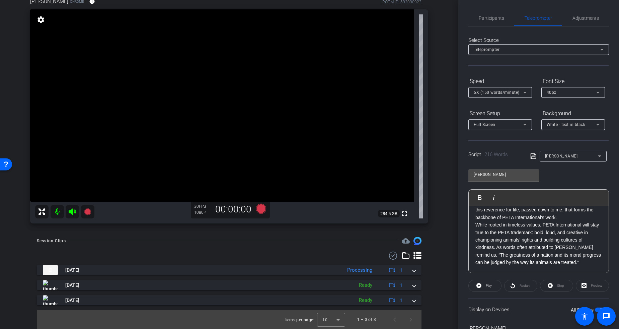
click at [441, 181] on div "arrow_back Poorva Speech Back to project Send invite account_box grid_on settin…" at bounding box center [229, 104] width 458 height 329
click at [259, 208] on icon at bounding box center [261, 208] width 10 height 10
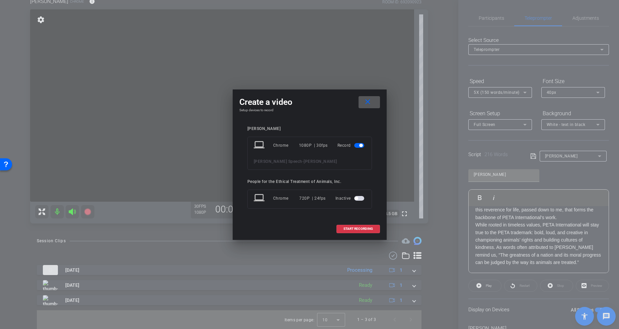
drag, startPoint x: 353, startPoint y: 228, endPoint x: 389, endPoint y: 229, distance: 36.2
click at [353, 228] on span "START RECORDING" at bounding box center [357, 228] width 29 height 3
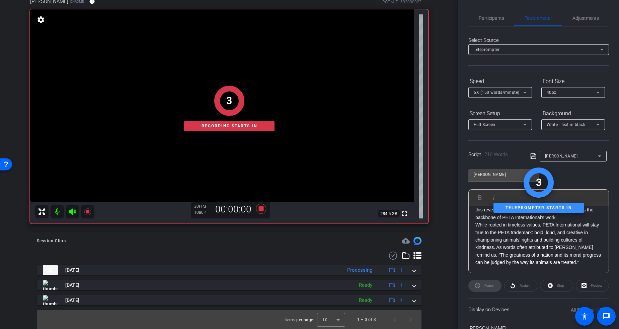
click at [442, 226] on div "arrow_back Poorva Speech Back to project Send invite account_box grid_on settin…" at bounding box center [229, 104] width 458 height 329
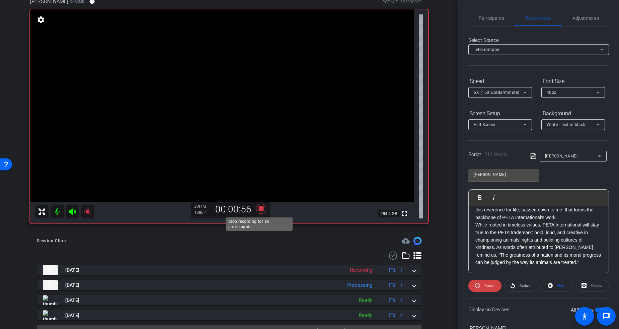
click at [258, 209] on icon at bounding box center [261, 208] width 10 height 10
click at [443, 224] on div "arrow_back Poorva Speech Back to project Send invite account_box grid_on settin…" at bounding box center [229, 104] width 458 height 329
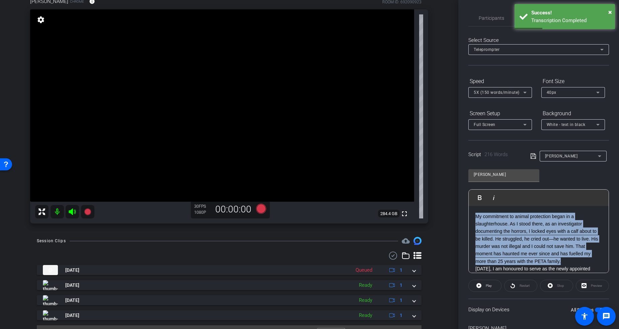
click at [419, 175] on div "arrow_back Poorva Speech Back to project Send invite account_box grid_on settin…" at bounding box center [309, 164] width 619 height 329
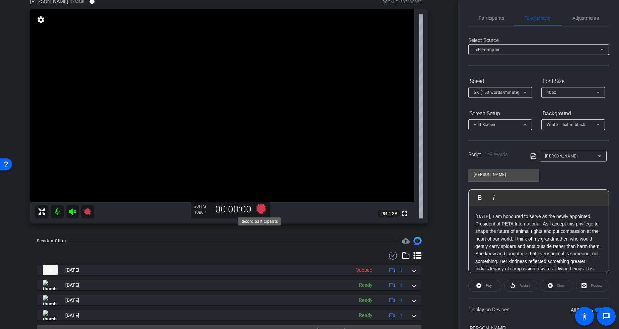
click at [259, 206] on icon at bounding box center [261, 208] width 10 height 10
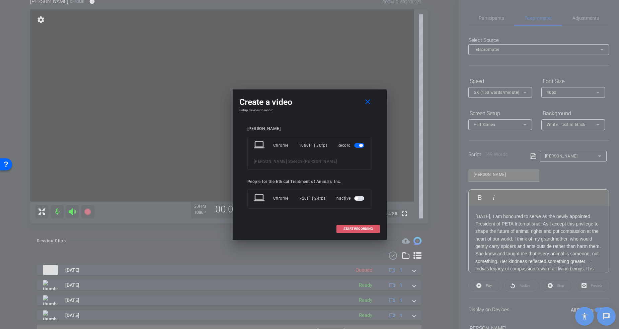
click at [364, 227] on span "START RECORDING" at bounding box center [357, 228] width 29 height 3
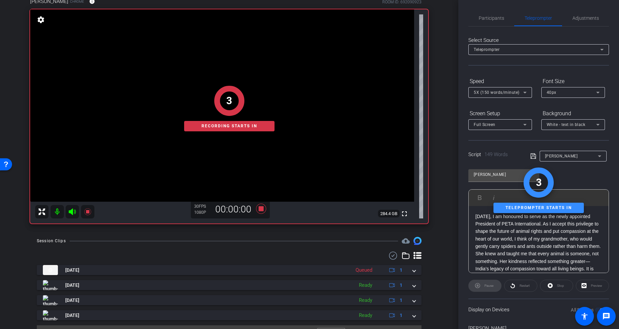
click at [436, 234] on div "arrow_back Poorva Speech Back to project Send invite account_box grid_on settin…" at bounding box center [229, 104] width 458 height 329
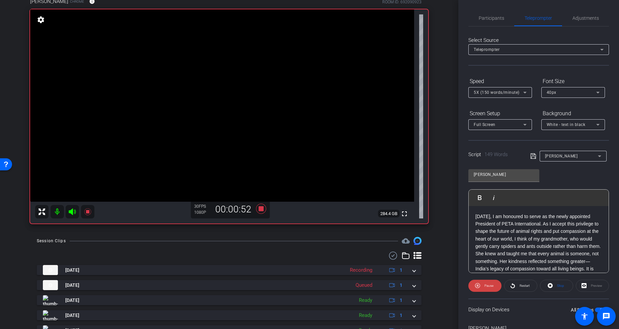
click at [538, 256] on p "Today, I am honoured to serve as the newly appointed President of PETA Internat…" at bounding box center [538, 249] width 126 height 75
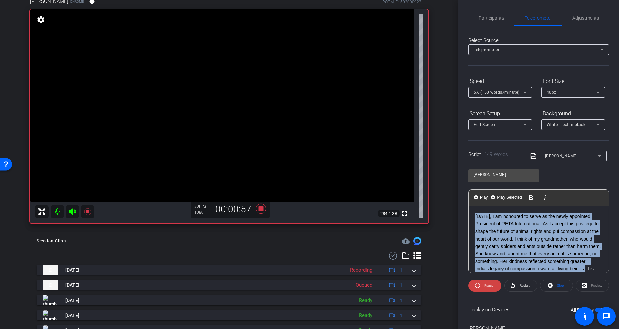
drag, startPoint x: 510, startPoint y: 215, endPoint x: 466, endPoint y: 198, distance: 46.4
click at [464, 196] on div "Participants Teleprompter Adjustments settings People for the Ethical Treatment…" at bounding box center [538, 164] width 161 height 329
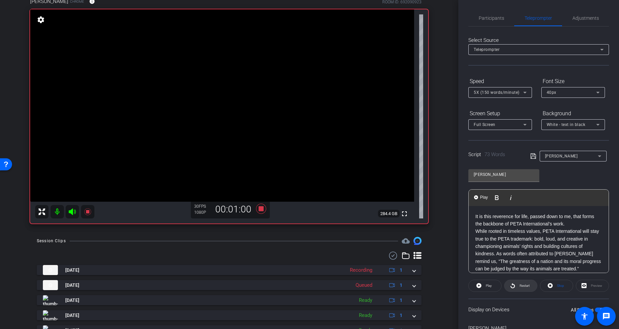
click at [514, 285] on span at bounding box center [520, 285] width 32 height 16
click at [256, 211] on icon at bounding box center [261, 208] width 16 height 12
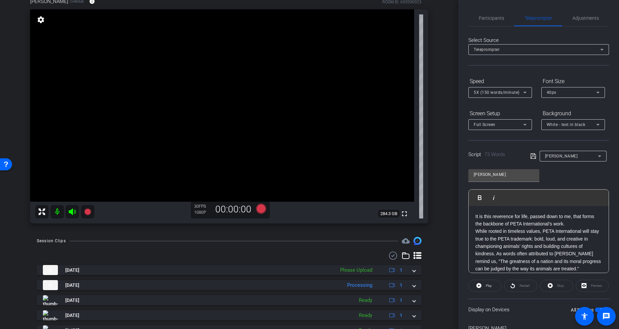
click at [439, 250] on div "arrow_back Poorva Speech Back to project Send invite account_box grid_on settin…" at bounding box center [229, 104] width 458 height 329
click at [446, 251] on div "arrow_back Poorva Speech Back to project Send invite account_box grid_on settin…" at bounding box center [229, 104] width 458 height 329
click at [437, 242] on div "Session Clips cloud_upload Sep 12, 2025 Processing 1 Sep 12, 2025 Ready 1 Sep 1…" at bounding box center [229, 298] width 425 height 122
click at [442, 241] on div "arrow_back Poorva Speech Back to project Send invite account_box grid_on settin…" at bounding box center [229, 104] width 458 height 329
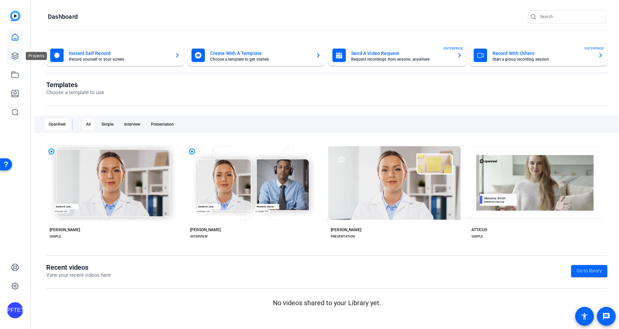
click at [18, 59] on icon at bounding box center [15, 56] width 8 height 8
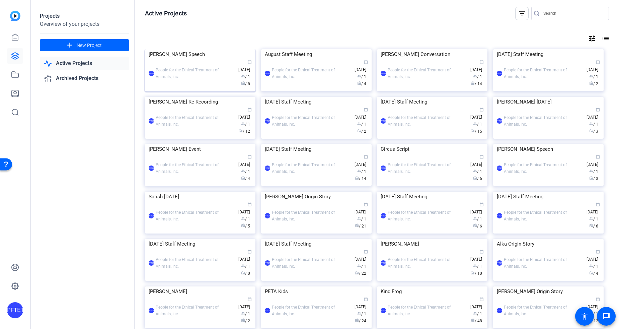
click at [198, 49] on img at bounding box center [200, 49] width 110 height 0
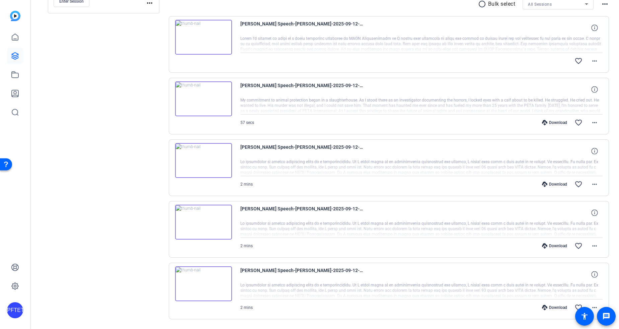
scroll to position [151, 0]
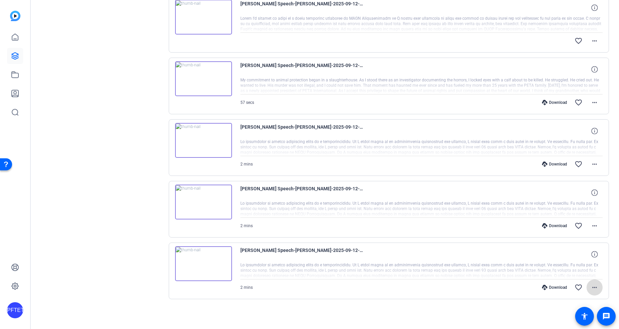
click at [591, 285] on mat-icon "more_horiz" at bounding box center [594, 287] width 8 height 8
click at [576, 222] on span "Download MP4" at bounding box center [573, 223] width 40 height 8
click at [591, 223] on mat-icon "more_horiz" at bounding box center [594, 226] width 8 height 8
drag, startPoint x: 578, startPoint y: 255, endPoint x: 581, endPoint y: 251, distance: 5.2
click at [578, 255] on span "Download MP4" at bounding box center [573, 256] width 40 height 8
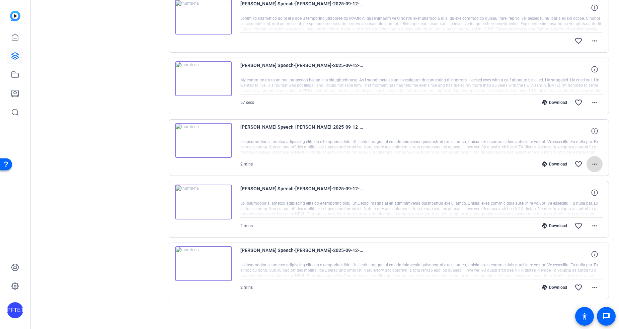
click at [590, 161] on mat-icon "more_horiz" at bounding box center [594, 164] width 8 height 8
drag, startPoint x: 582, startPoint y: 192, endPoint x: 591, endPoint y: 182, distance: 13.5
click at [582, 192] on span "Download MP4" at bounding box center [573, 195] width 40 height 8
click at [591, 101] on mat-icon "more_horiz" at bounding box center [594, 102] width 8 height 8
click at [582, 132] on span "Download MP4" at bounding box center [573, 133] width 40 height 8
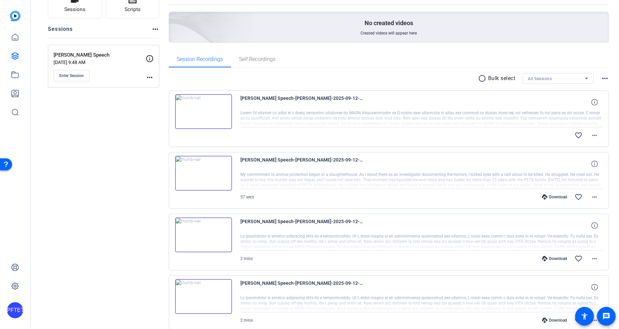
scroll to position [55, 0]
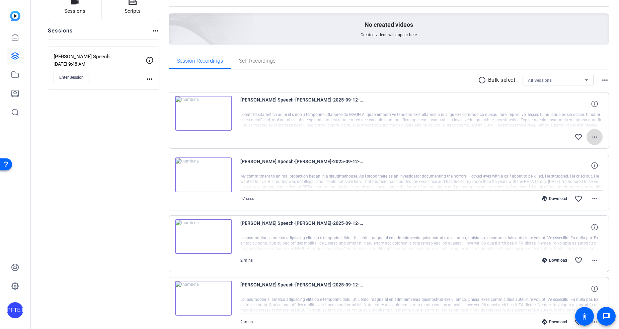
click at [590, 133] on mat-icon "more_horiz" at bounding box center [594, 137] width 8 height 8
click at [581, 168] on span "Extract Audio" at bounding box center [573, 168] width 40 height 8
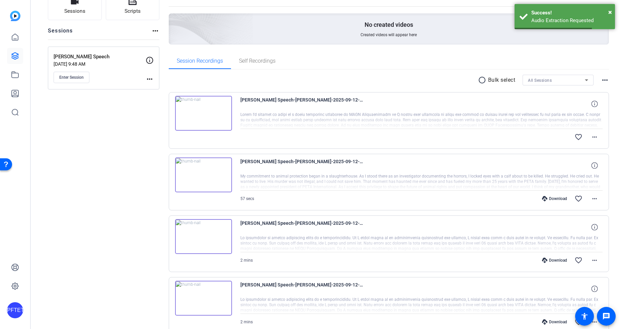
click at [602, 129] on div "Poorva Speech-Poorva-2025-09-12-10-28-20-315-0 favorite_border more_horiz" at bounding box center [389, 120] width 440 height 57
drag, startPoint x: 608, startPoint y: 9, endPoint x: 609, endPoint y: 24, distance: 14.5
click at [608, 10] on span "×" at bounding box center [610, 12] width 4 height 8
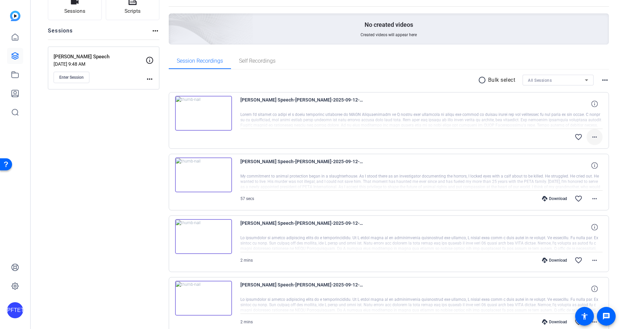
click at [591, 136] on mat-icon "more_horiz" at bounding box center [594, 137] width 8 height 8
click at [604, 142] on div at bounding box center [309, 164] width 619 height 329
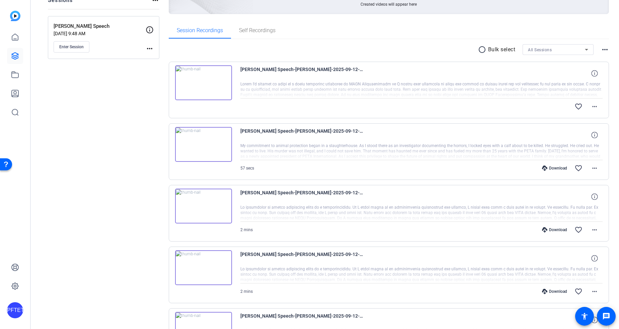
scroll to position [69, 0]
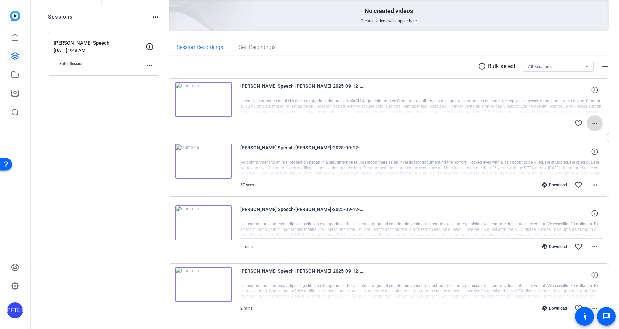
click at [586, 123] on span at bounding box center [594, 123] width 16 height 16
click at [602, 122] on div at bounding box center [309, 164] width 619 height 329
click at [607, 127] on div "Sessions Scripts Sessions more_horiz Poorva Speech Sep 12, 2025 @ 9:48 AM Enter…" at bounding box center [326, 191] width 584 height 440
click at [594, 121] on mat-icon "more_horiz" at bounding box center [594, 123] width 8 height 8
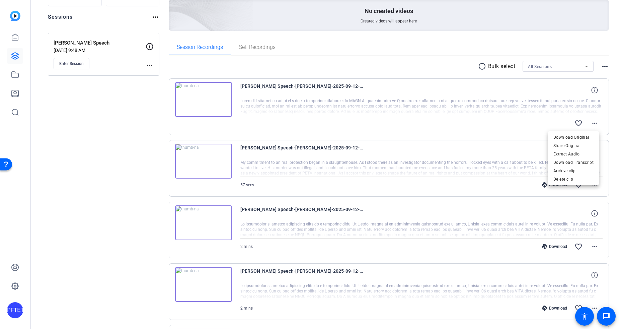
click at [603, 122] on div at bounding box center [309, 164] width 619 height 329
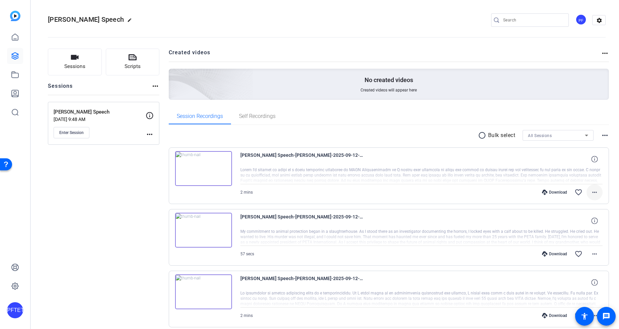
click at [590, 189] on mat-icon "more_horiz" at bounding box center [594, 192] width 8 height 8
click at [578, 222] on span "Download MP4" at bounding box center [573, 223] width 40 height 8
click at [611, 162] on div "Sessions Scripts Sessions more_horiz [PERSON_NAME] Speech [DATE] 9:48 AM Enter …" at bounding box center [326, 260] width 584 height 440
